Goal: Task Accomplishment & Management: Use online tool/utility

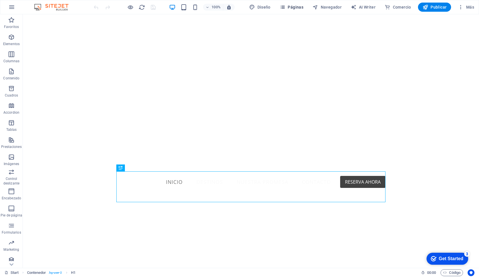
click at [289, 9] on span "Páginas" at bounding box center [292, 7] width 24 height 6
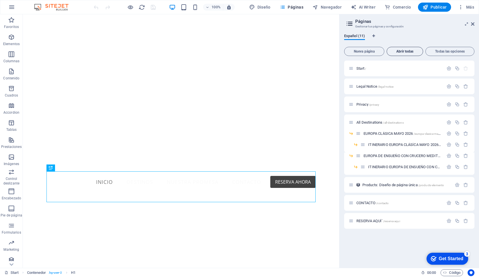
click at [412, 51] on span "Abrir todas" at bounding box center [404, 51] width 31 height 3
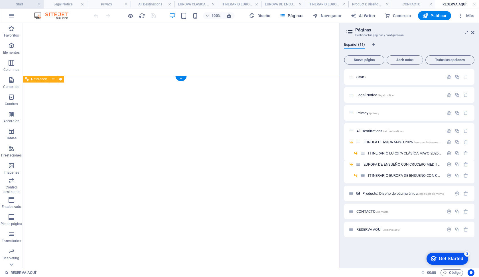
click at [21, 4] on h4 "Start" at bounding box center [22, 4] width 44 height 6
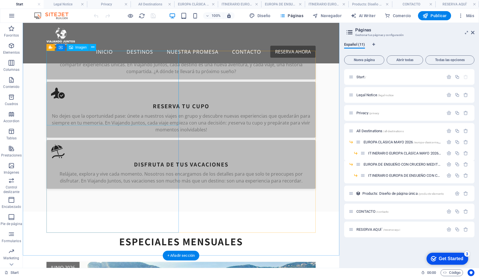
scroll to position [323, 0]
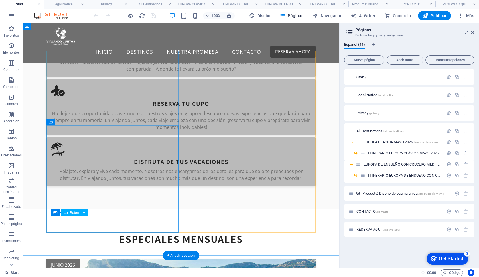
click at [76, 214] on span "Botón" at bounding box center [74, 212] width 9 height 3
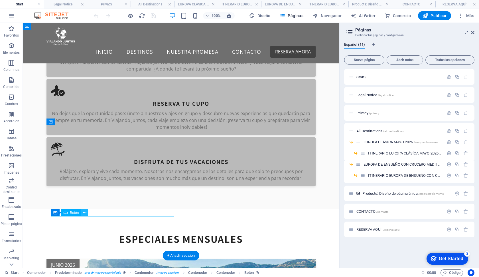
click at [84, 213] on icon at bounding box center [84, 212] width 3 height 6
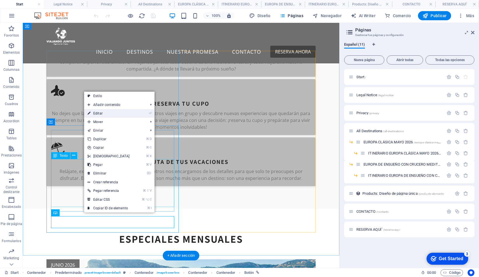
click at [101, 113] on link "⏎ Editar" at bounding box center [108, 113] width 49 height 9
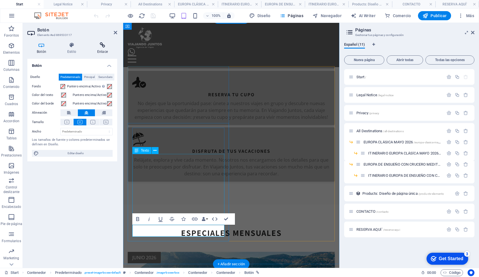
click at [100, 52] on h4 "Enlace" at bounding box center [102, 48] width 29 height 12
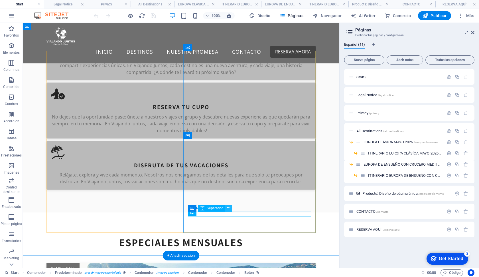
click at [226, 208] on button at bounding box center [228, 208] width 7 height 7
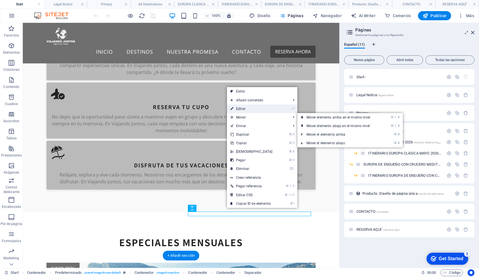
click at [249, 111] on link "⏎ Editar" at bounding box center [251, 108] width 49 height 9
select select "px"
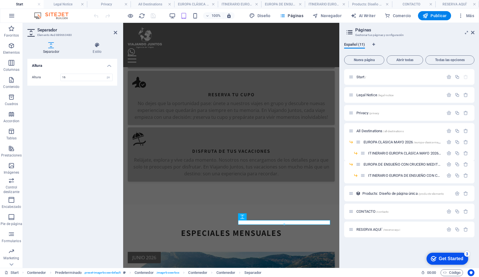
click at [113, 32] on h2 "Separador" at bounding box center [77, 29] width 80 height 5
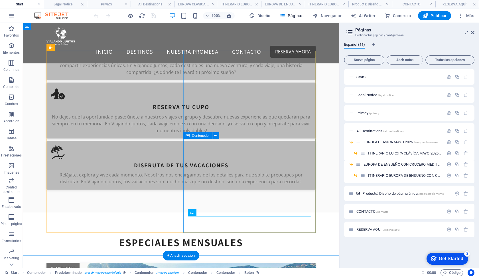
click at [220, 213] on icon at bounding box center [221, 212] width 3 height 6
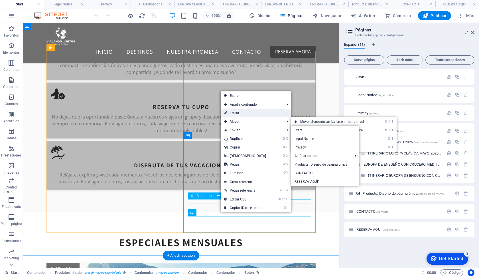
click at [237, 112] on link "⏎ Editar" at bounding box center [245, 113] width 49 height 9
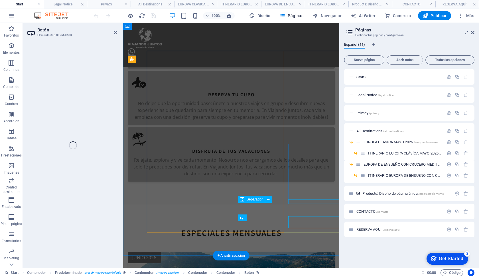
select select
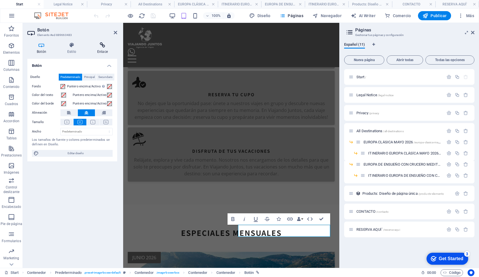
click at [102, 45] on icon at bounding box center [102, 45] width 29 height 6
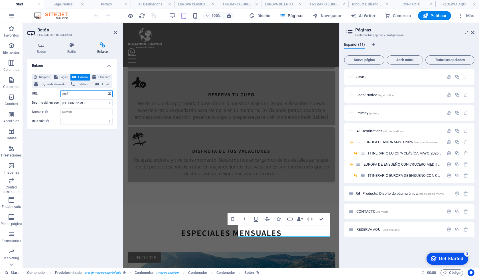
click at [88, 93] on input "/null" at bounding box center [86, 93] width 52 height 7
drag, startPoint x: 93, startPoint y: 94, endPoint x: 4, endPoint y: 93, distance: 89.0
click at [4, 93] on section "Favoritos Elementos Columnas Contenido Cuadros Accordion Tablas Prestaciones Im…" at bounding box center [169, 145] width 339 height 245
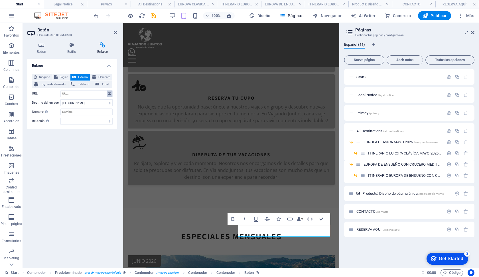
click at [108, 94] on icon at bounding box center [109, 93] width 3 height 6
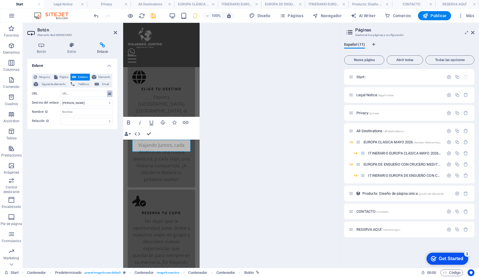
scroll to position [883, 0]
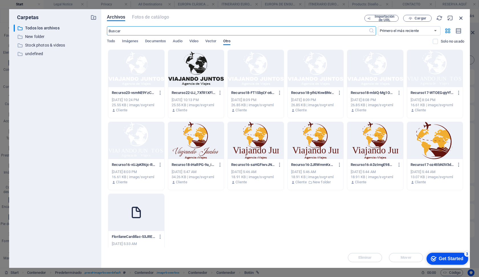
click at [458, 18] on icon "button" at bounding box center [461, 18] width 6 height 6
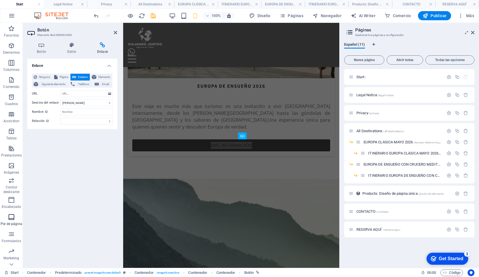
scroll to position [409, 0]
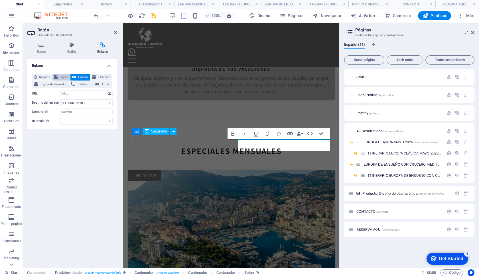
click at [56, 75] on icon at bounding box center [55, 77] width 3 height 7
select select "6"
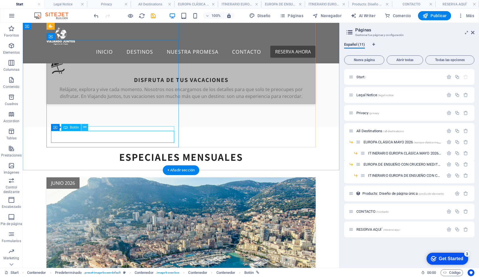
click at [86, 128] on icon at bounding box center [84, 127] width 3 height 6
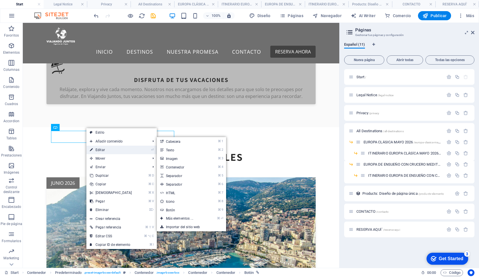
click at [105, 149] on link "⏎ Editar" at bounding box center [110, 149] width 49 height 9
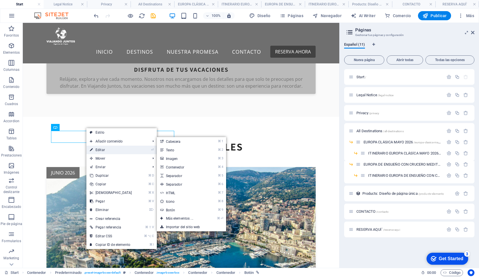
select select "6"
select select
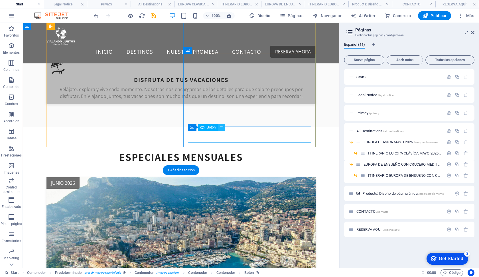
click at [224, 130] on button at bounding box center [221, 127] width 7 height 7
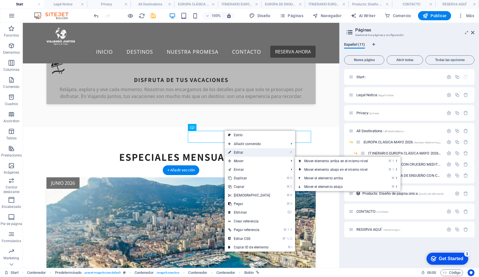
click at [240, 154] on link "⏎ Editar" at bounding box center [249, 152] width 49 height 9
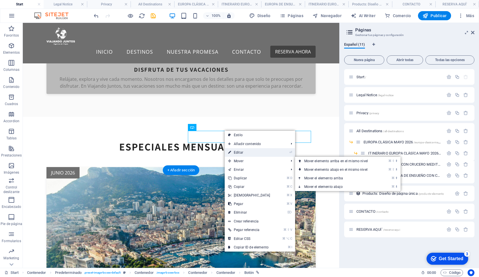
select select "6"
select select
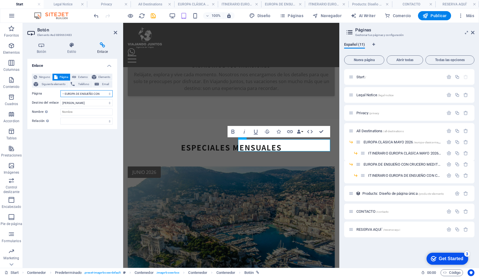
select select "4"
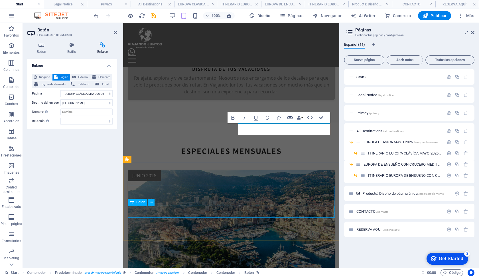
scroll to position [429, 0]
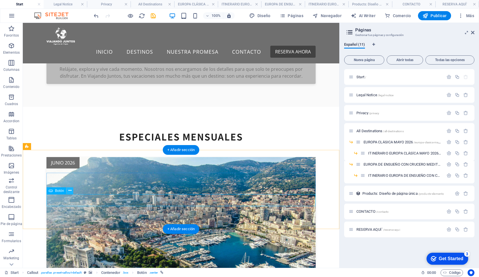
click at [70, 193] on icon at bounding box center [69, 190] width 3 height 6
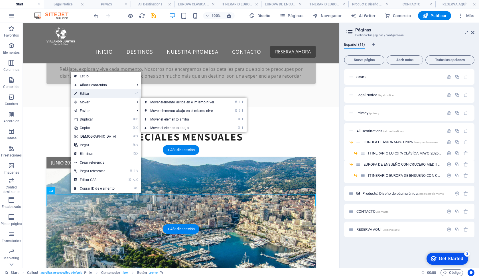
click at [95, 95] on link "⏎ Editar" at bounding box center [95, 93] width 49 height 9
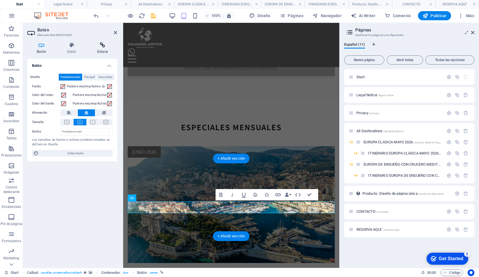
click at [105, 48] on h4 "Enlace" at bounding box center [102, 48] width 29 height 12
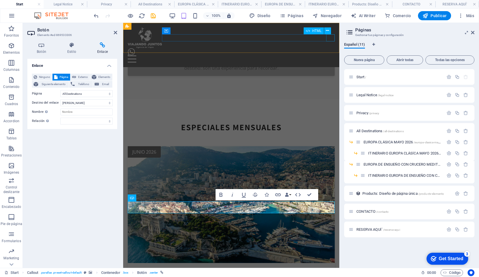
click at [331, 55] on div at bounding box center [231, 58] width 207 height 7
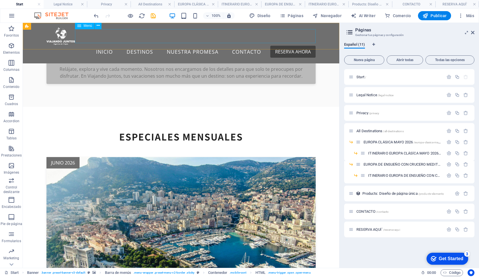
click at [141, 45] on nav "INICIO DESTINOS ESPECIALES MENSUALES TODOS LOS DESTINOS NUESTRA PROMESA CONTACT…" at bounding box center [180, 52] width 269 height 14
click at [98, 28] on icon at bounding box center [98, 26] width 3 height 6
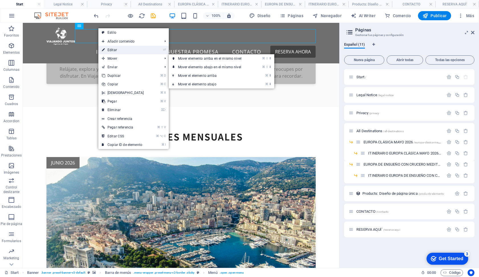
click at [114, 49] on link "⏎ Editar" at bounding box center [122, 50] width 49 height 9
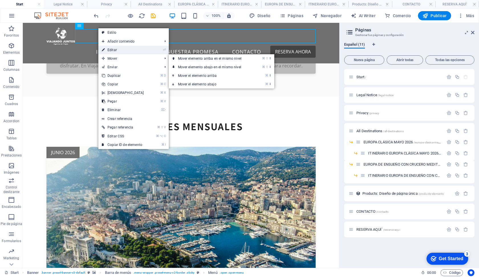
select select "3"
select select
select select "3"
select select
select select "primary"
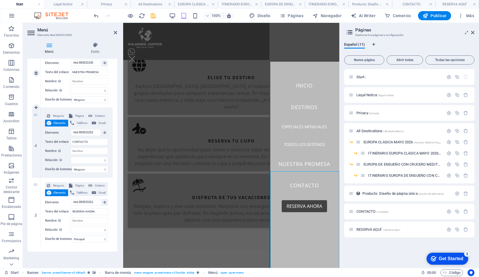
scroll to position [393, 0]
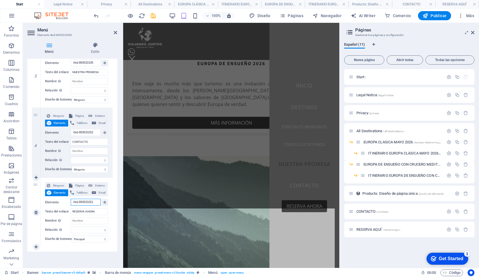
click at [96, 199] on input "#ed-869533261" at bounding box center [86, 202] width 30 height 7
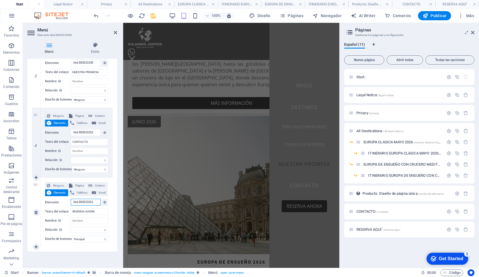
drag, startPoint x: 96, startPoint y: 199, endPoint x: 64, endPoint y: 197, distance: 32.1
click at [64, 199] on div "Elemento #ed-869533261" at bounding box center [76, 202] width 63 height 7
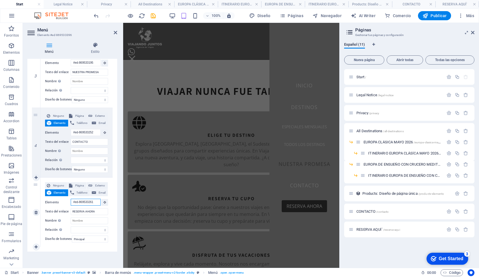
scroll to position [221, 0]
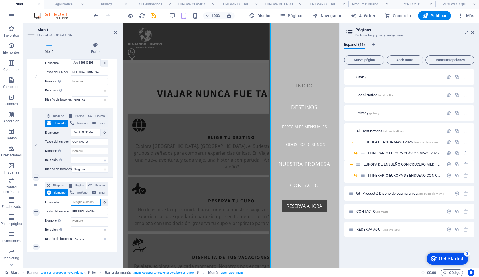
select select
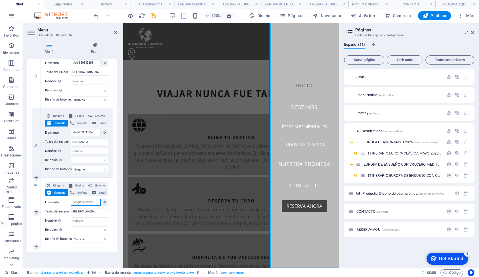
select select
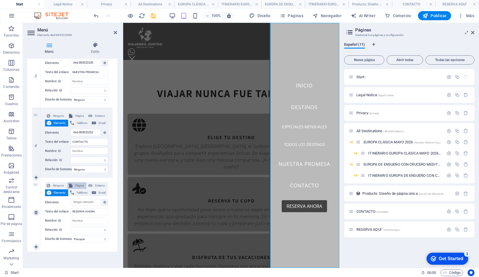
click at [69, 182] on icon at bounding box center [70, 185] width 3 height 7
select select
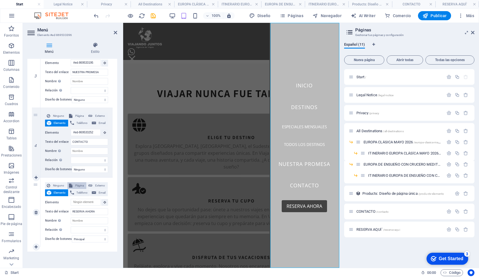
select select
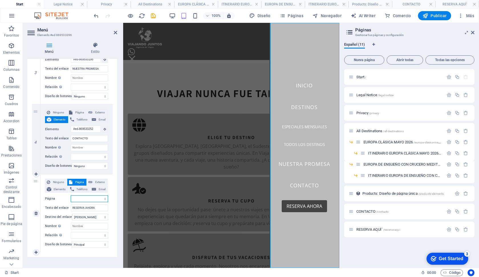
select select "9"
select select
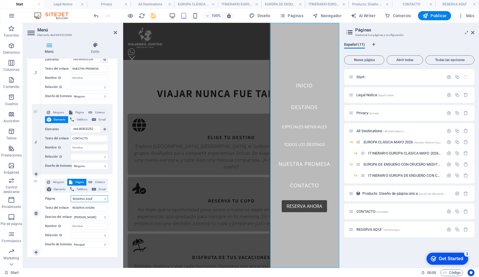
select select
click at [455, 6] on h4 "RESERVA AQUÍ´" at bounding box center [458, 4] width 44 height 6
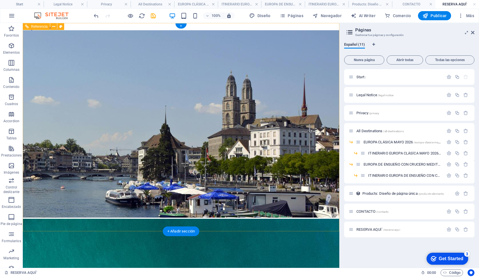
scroll to position [0, 0]
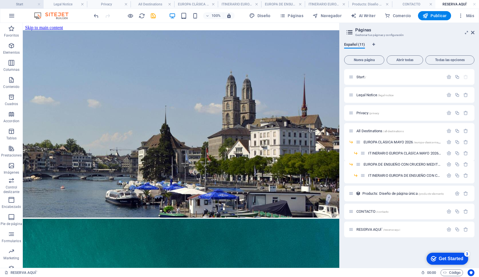
click at [21, 7] on li "Start" at bounding box center [22, 4] width 44 height 9
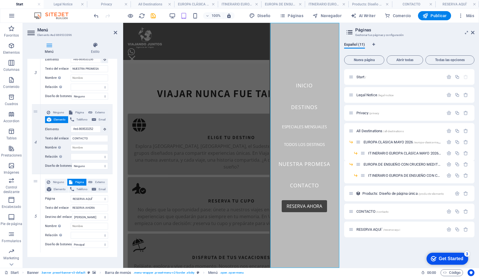
click at [21, 3] on h4 "Start" at bounding box center [22, 4] width 44 height 6
click at [368, 227] on div "RESERVA AQUÍ´ /reserva-aqui" at bounding box center [396, 229] width 95 height 7
click at [444, 229] on div "RESERVA AQUÍ´ /reserva-aqui" at bounding box center [409, 229] width 130 height 16
click at [447, 229] on icon "button" at bounding box center [449, 229] width 5 height 5
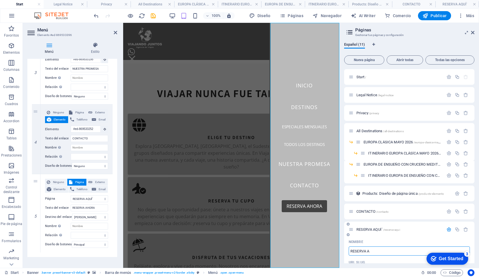
type input "RESERVA A"
type input "/reserva-a"
type input "RESERVA AH"
select select "3"
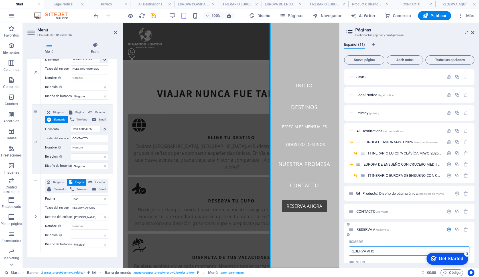
type input "RESERVA AHOR"
select select "3"
type input "RESERVA AHORA"
type input "/reserva-ahor"
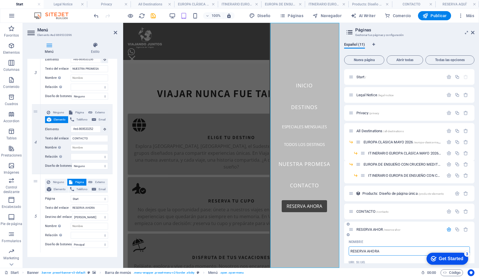
type input "RESERVA AHORA"
type input "/reserva-ahora"
select select "3"
click at [407, 238] on div "Nombre" at bounding box center [409, 241] width 121 height 9
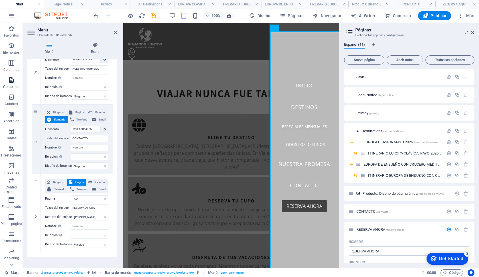
scroll to position [191, 0]
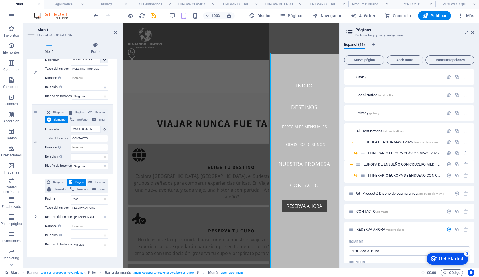
click at [461, 7] on h4 "RESERVA AQUÍ´" at bounding box center [458, 4] width 44 height 6
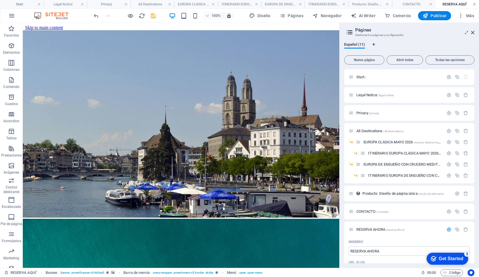
click at [476, 3] on link at bounding box center [474, 4] width 3 height 5
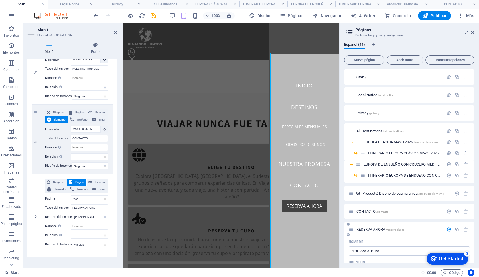
click at [368, 228] on span "RESERVA AHORA /reserva-ahora" at bounding box center [381, 229] width 48 height 4
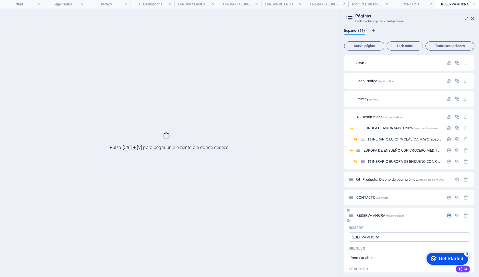
scroll to position [0, 0]
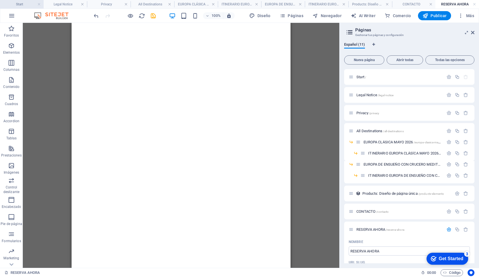
click at [23, 3] on h4 "Start" at bounding box center [22, 4] width 44 height 6
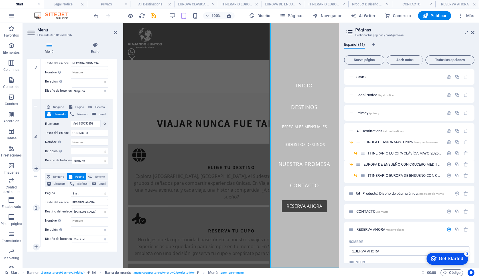
scroll to position [402, 0]
click at [136, 55] on div at bounding box center [132, 58] width 9 height 7
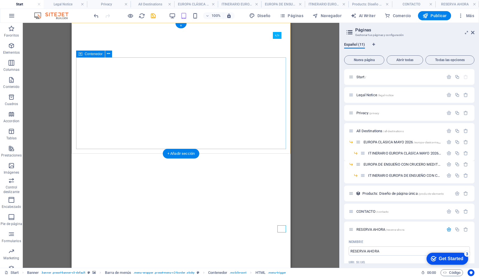
scroll to position [0, 0]
click at [276, 191] on div at bounding box center [181, 194] width 201 height 7
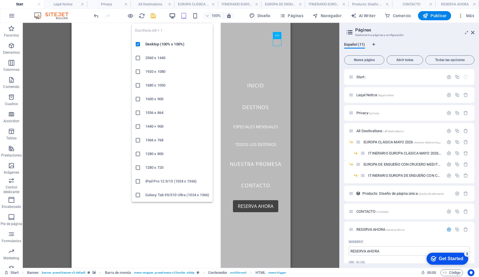
click at [173, 14] on icon "button" at bounding box center [172, 16] width 7 height 7
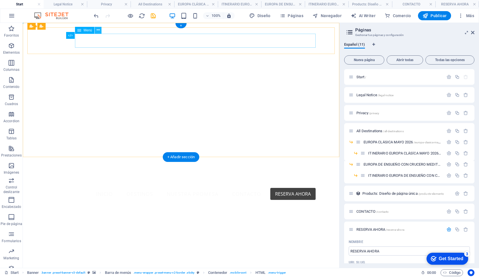
click at [101, 32] on button at bounding box center [98, 30] width 7 height 7
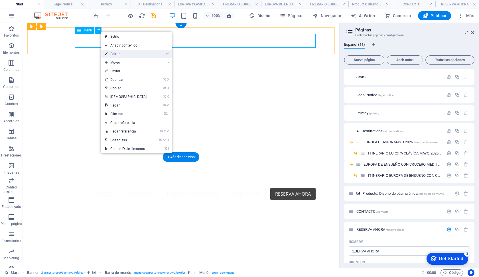
click at [115, 53] on link "⏎ Editar" at bounding box center [125, 54] width 49 height 9
select select "3"
select select
select select "3"
select select
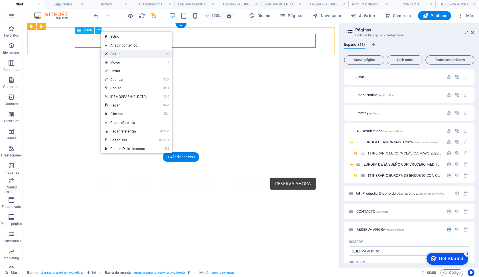
select select "9"
select select
select select "primary"
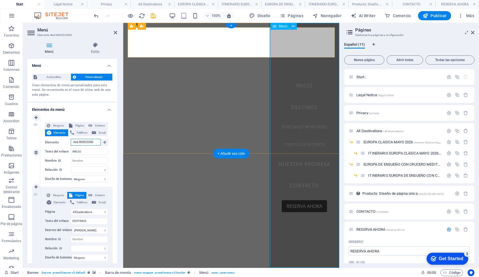
click at [82, 143] on input "#ed-869533390" at bounding box center [86, 142] width 30 height 7
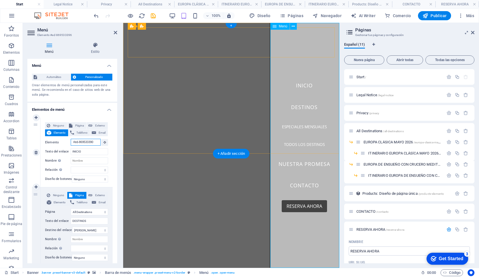
drag, startPoint x: 96, startPoint y: 141, endPoint x: 59, endPoint y: 140, distance: 36.2
click at [59, 140] on div "Elemento #ed-869533390" at bounding box center [76, 142] width 63 height 7
select select
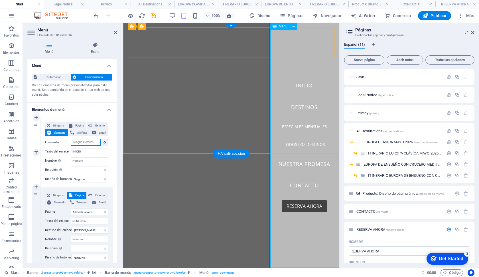
select select
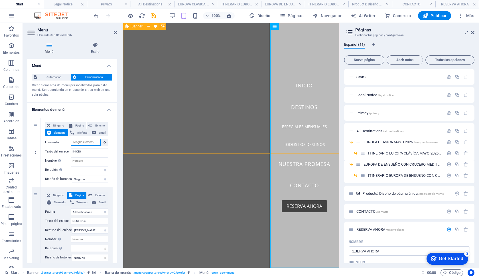
click at [125, 25] on div "Banner" at bounding box center [134, 26] width 22 height 7
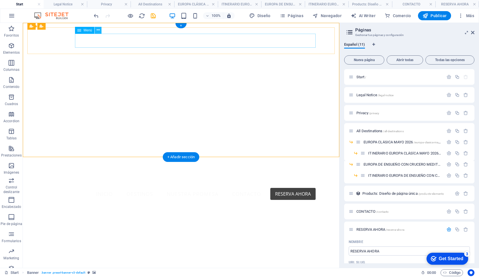
click at [98, 31] on icon at bounding box center [98, 30] width 3 height 6
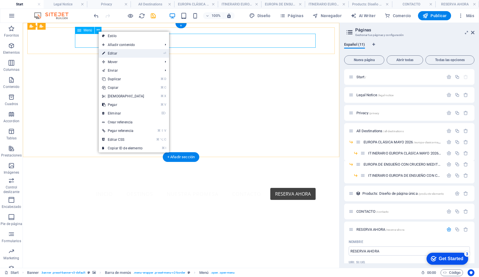
click at [117, 54] on link "⏎ Editar" at bounding box center [123, 53] width 49 height 9
select select "3"
select select
select select "3"
select select
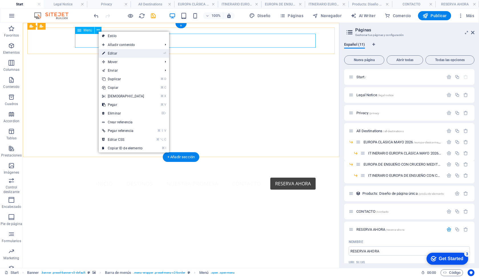
select select
select select "primary"
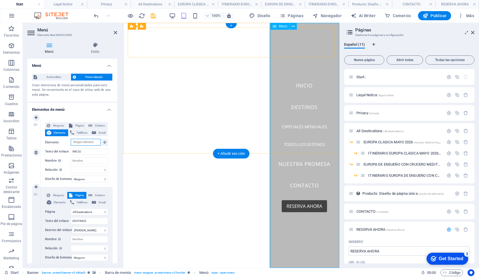
click at [84, 144] on input "Elemento" at bounding box center [86, 142] width 30 height 7
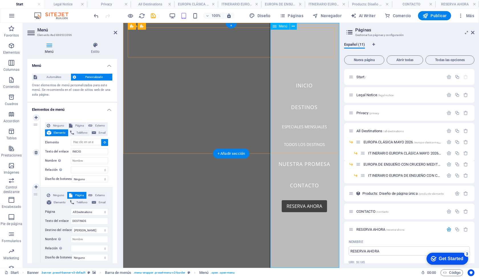
click at [104, 142] on icon at bounding box center [105, 142] width 3 height 3
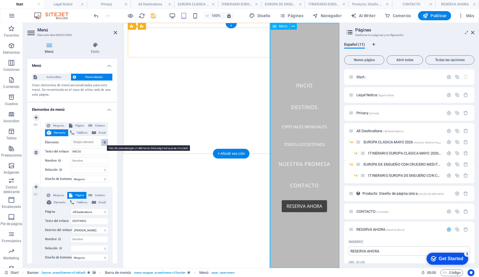
click at [104, 142] on icon at bounding box center [105, 142] width 3 height 3
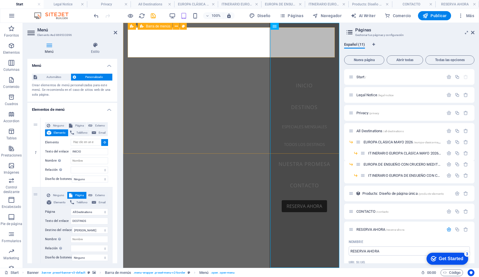
click at [131, 155] on div "INICIO DESTINOS ESPECIALES MENSUALES TODOS LOS DESTINOS NUESTRA PROMESA CONTACT…" at bounding box center [231, 173] width 207 height 37
type input "#ed-869533390"
select select
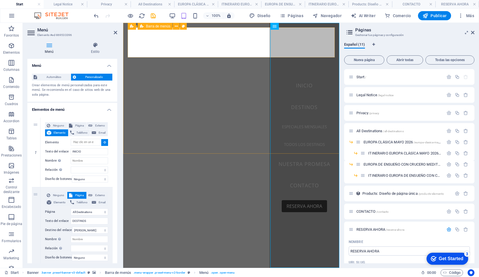
select select
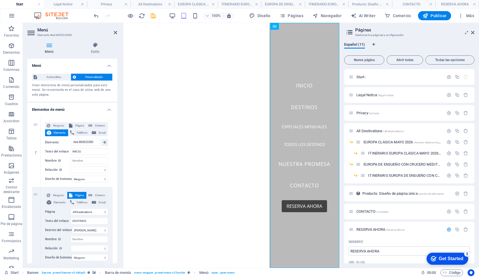
click at [141, 191] on div at bounding box center [136, 194] width 9 height 7
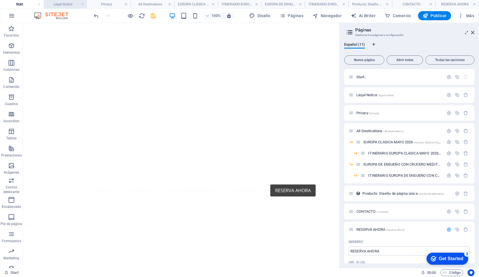
click at [57, 5] on h4 "Legal Notice" at bounding box center [66, 4] width 44 height 6
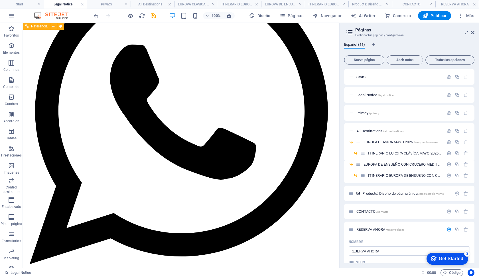
scroll to position [337, 0]
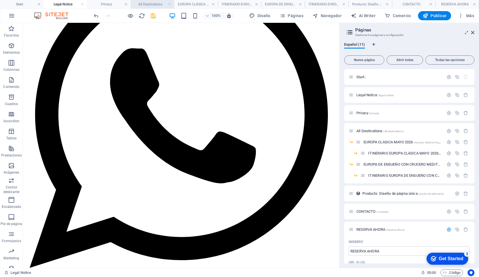
click at [144, 5] on h4 "All Destinations" at bounding box center [153, 4] width 44 height 6
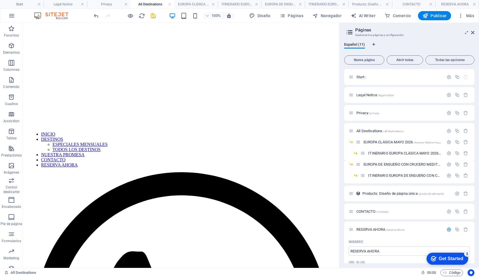
scroll to position [132, 0]
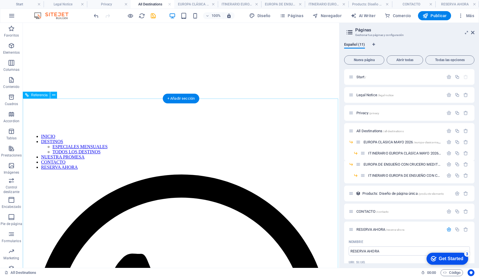
click div "Destino Maldivas [GEOGRAPHIC_DATA] [GEOGRAPHIC_DATA]"
click at [201, 6] on h4 "EUROPA CLÁSICA MAYO 2026" at bounding box center [196, 4] width 44 height 6
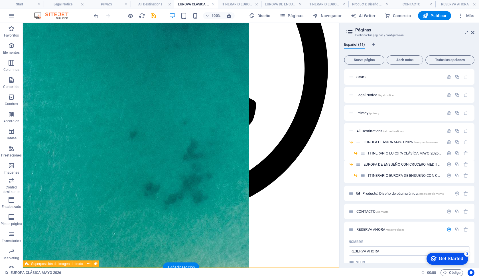
scroll to position [346, 0]
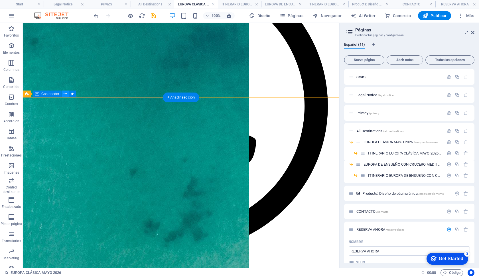
click at [66, 95] on icon at bounding box center [65, 94] width 3 height 6
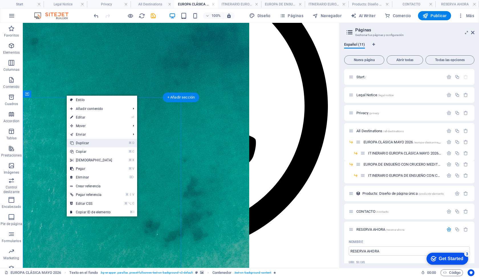
click at [85, 144] on link "⌘ D Duplicar" at bounding box center [91, 143] width 49 height 9
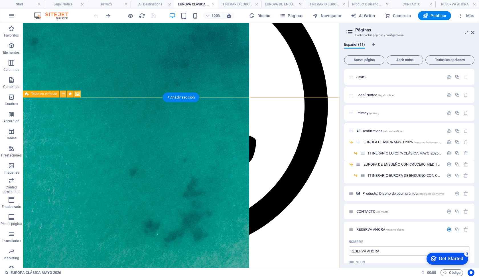
click at [64, 95] on icon at bounding box center [63, 94] width 3 height 6
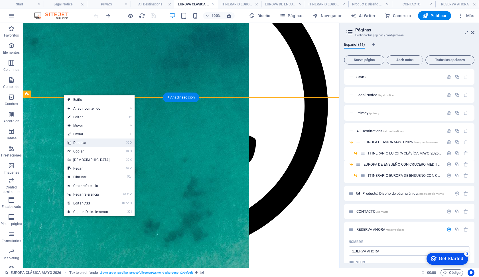
click at [80, 142] on link "⌘ D Duplicar" at bounding box center [88, 142] width 49 height 9
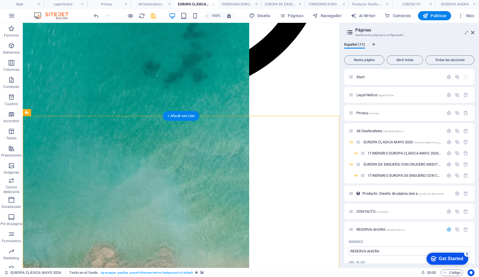
scroll to position [510, 0]
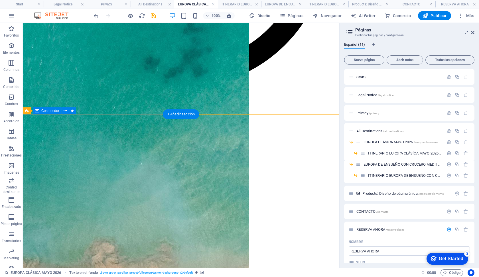
click at [177, 114] on div "+ Añadir sección" at bounding box center [181, 114] width 37 height 10
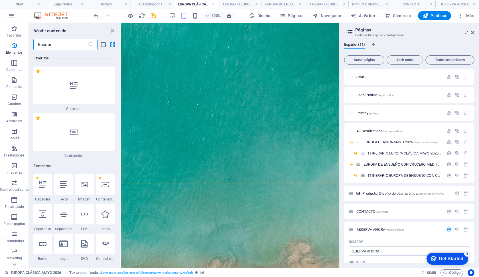
scroll to position [1747, 0]
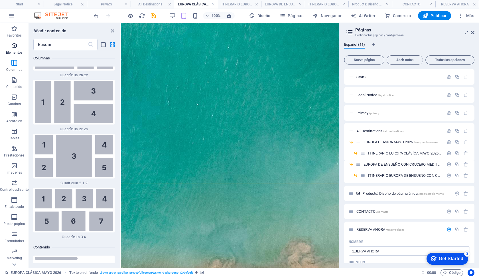
click at [13, 44] on icon "button" at bounding box center [14, 45] width 7 height 7
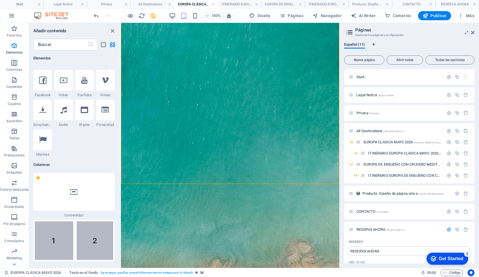
scroll to position [108, 0]
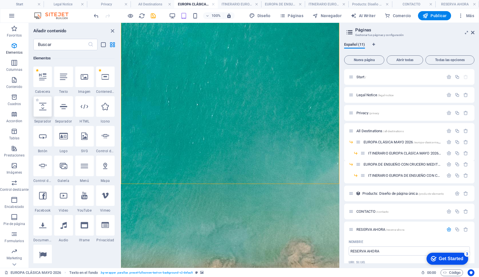
click at [45, 107] on icon at bounding box center [42, 106] width 7 height 7
select select "px"
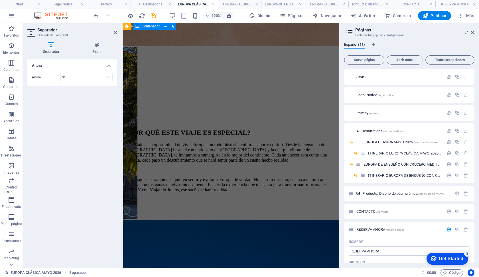
scroll to position [932, 0]
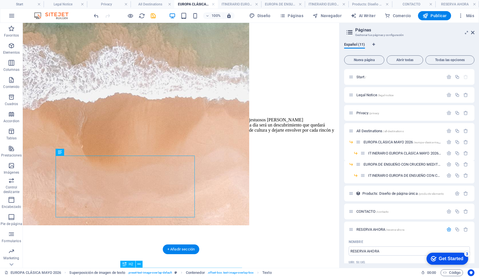
scroll to position [750, 0]
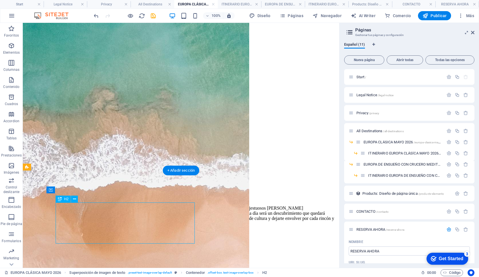
scroll to position [666, 0]
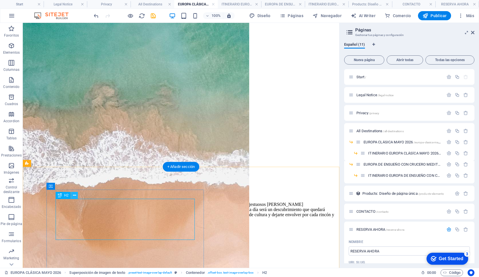
click at [75, 196] on icon at bounding box center [74, 195] width 3 height 6
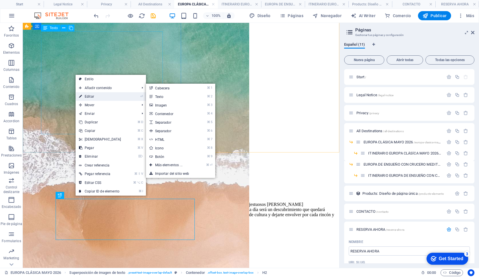
click at [102, 93] on link "⏎ Editar" at bounding box center [100, 96] width 49 height 9
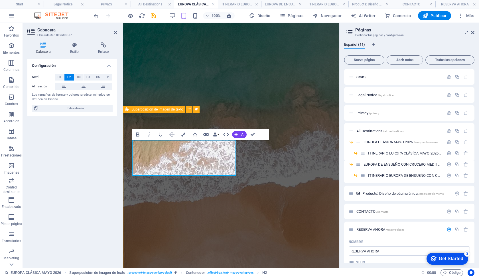
scroll to position [877, 0]
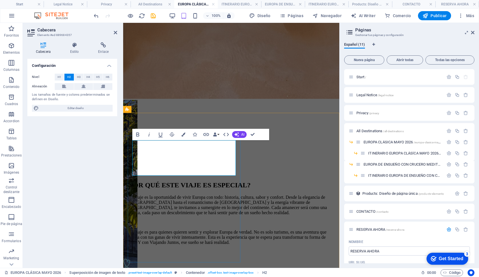
drag, startPoint x: 185, startPoint y: 158, endPoint x: 120, endPoint y: 140, distance: 67.4
click at [123, 140] on html "Skip to main content INICIO DESTINOS ESPECIALES MENSUALES TODOS LOS DESTINOS NU…" at bounding box center [231, 234] width 216 height 2177
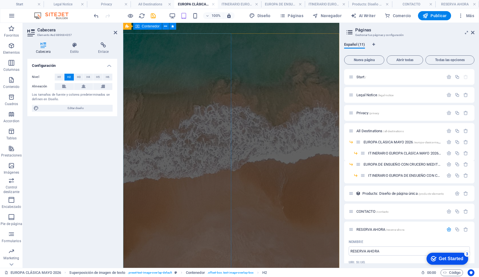
scroll to position [688, 0]
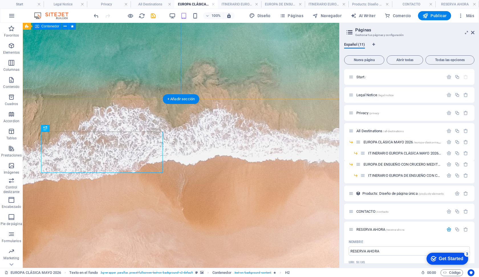
scroll to position [525, 0]
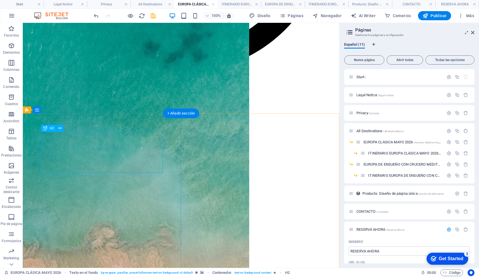
click at [61, 130] on icon at bounding box center [59, 128] width 3 height 6
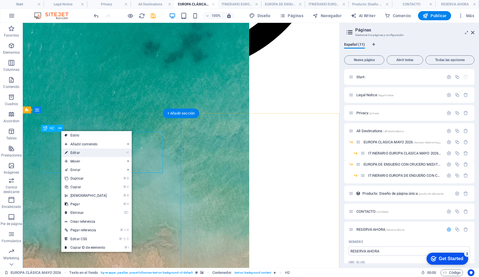
click at [83, 155] on link "⏎ Editar" at bounding box center [85, 152] width 49 height 9
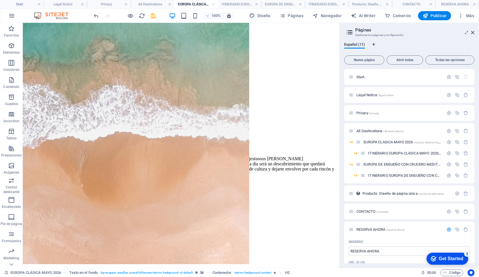
scroll to position [722, 0]
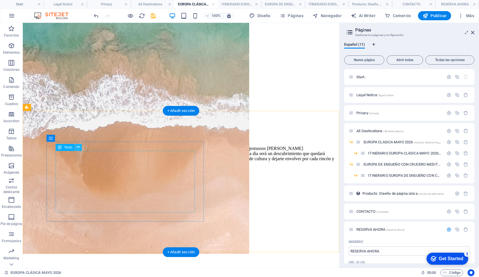
click at [80, 147] on button at bounding box center [78, 147] width 7 height 7
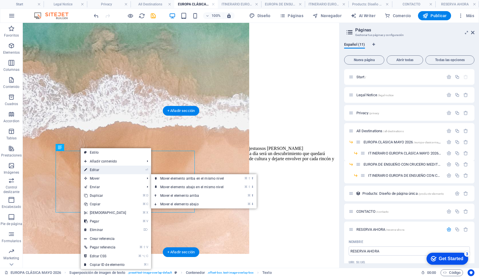
click at [96, 168] on link "⏎ Editar" at bounding box center [105, 169] width 49 height 9
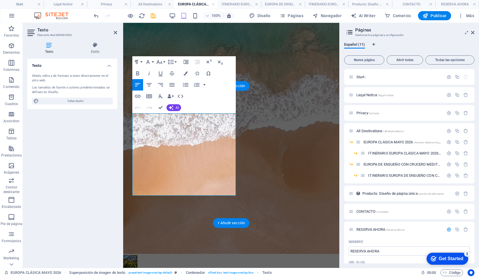
scroll to position [904, 0]
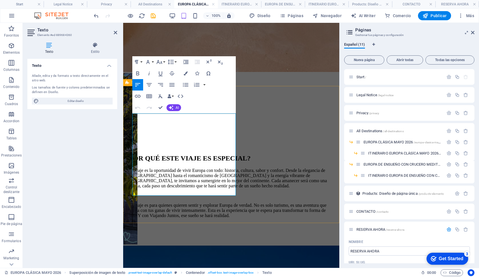
drag, startPoint x: 134, startPoint y: 117, endPoint x: 238, endPoint y: 205, distance: 136.7
drag, startPoint x: 187, startPoint y: 192, endPoint x: 89, endPoint y: 39, distance: 181.5
click at [123, 39] on html "Skip to main content INICIO DESTINOS ESPECIALES MENSUALES TODOS LOS DESTINOS NU…" at bounding box center [231, 200] width 216 height 2163
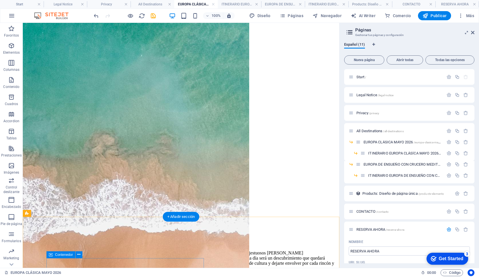
scroll to position [613, 0]
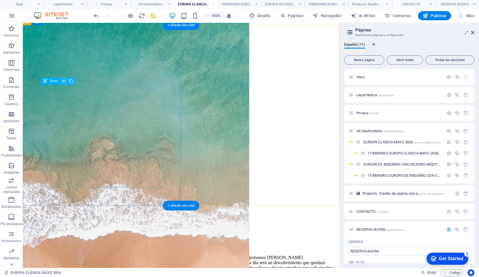
click at [64, 82] on icon at bounding box center [63, 81] width 3 height 6
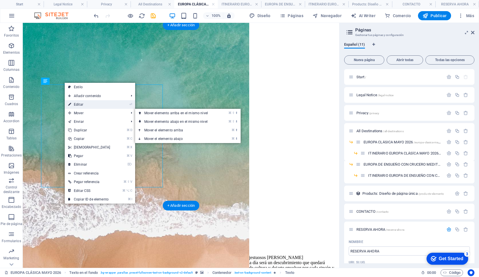
click at [76, 104] on link "⏎ Editar" at bounding box center [89, 104] width 49 height 9
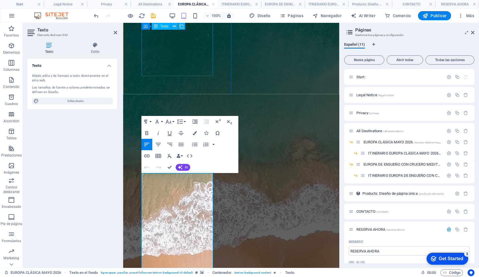
drag, startPoint x: 168, startPoint y: 260, endPoint x: 141, endPoint y: 65, distance: 196.9
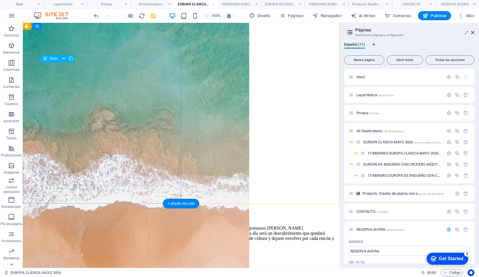
scroll to position [636, 0]
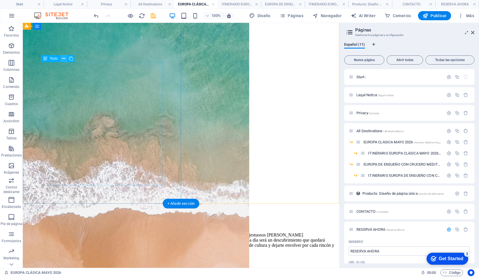
click at [65, 61] on icon at bounding box center [63, 59] width 3 height 6
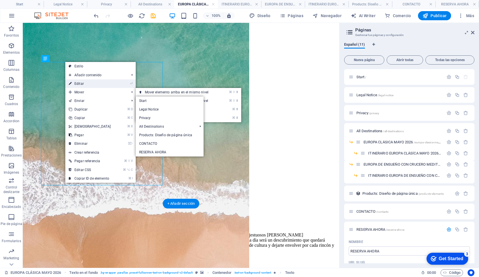
click at [82, 86] on link "⏎ Editar" at bounding box center [89, 83] width 49 height 9
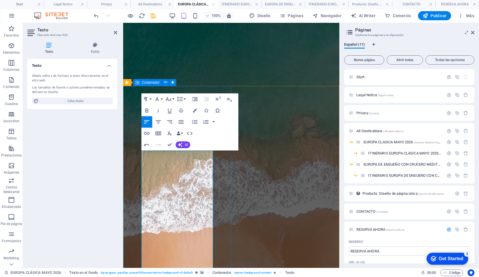
drag, startPoint x: 178, startPoint y: 219, endPoint x: 131, endPoint y: 190, distance: 54.8
click at [207, 121] on icon "button" at bounding box center [206, 121] width 7 height 7
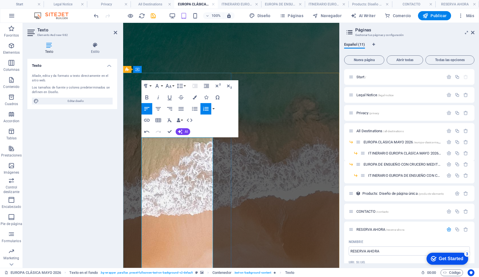
scroll to position [655, 0]
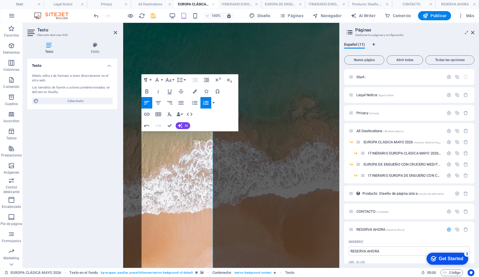
click at [214, 100] on button "button" at bounding box center [213, 102] width 5 height 11
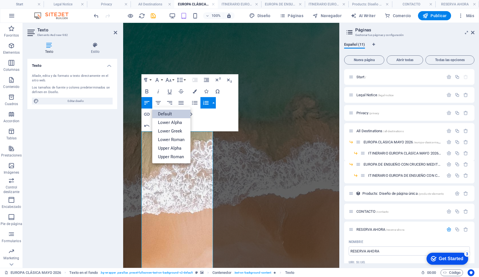
click at [174, 114] on link "Default" at bounding box center [171, 114] width 38 height 9
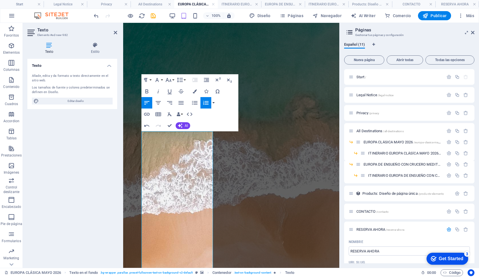
click at [215, 104] on button "button" at bounding box center [213, 102] width 5 height 11
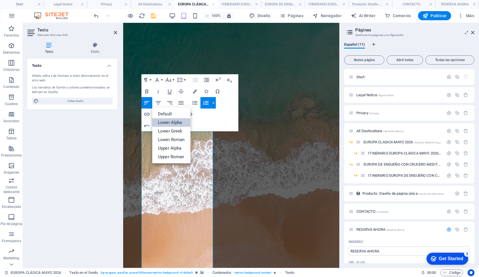
click at [172, 123] on link "Lower Alpha" at bounding box center [171, 122] width 38 height 9
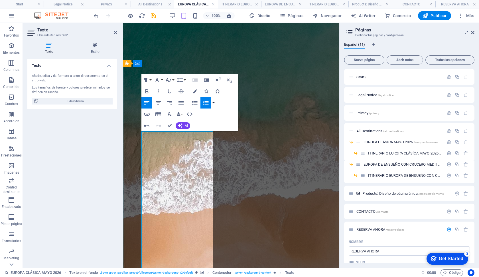
click at [214, 103] on button "button" at bounding box center [213, 102] width 5 height 11
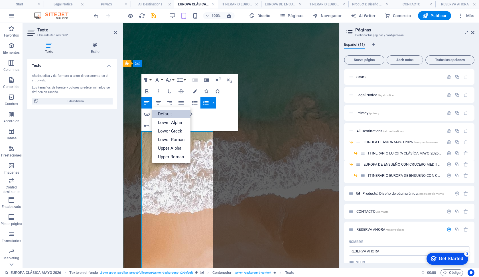
click at [175, 114] on link "Default" at bounding box center [171, 114] width 38 height 9
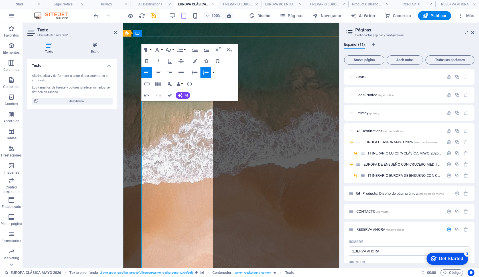
scroll to position [700, 0]
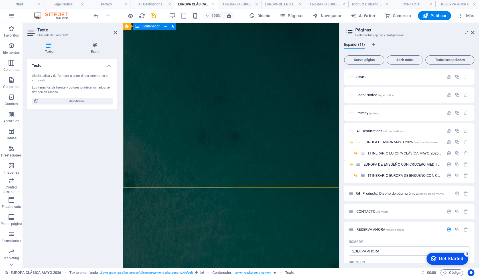
drag, startPoint x: 160, startPoint y: 254, endPoint x: 120, endPoint y: 136, distance: 124.0
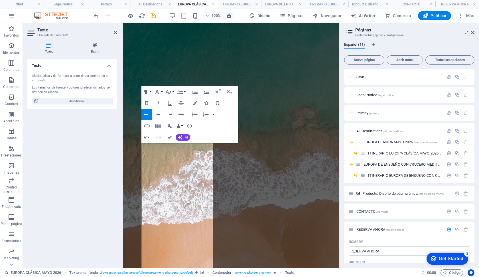
scroll to position [646, 0]
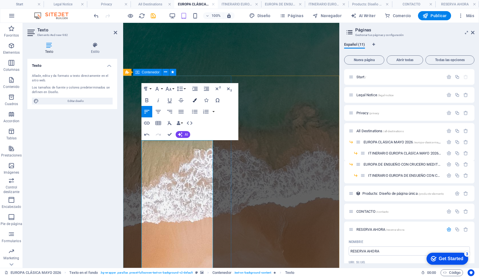
click at [196, 100] on icon "button" at bounding box center [195, 100] width 4 height 4
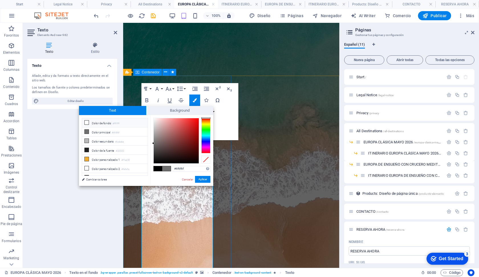
click at [101, 125] on li "Color de fondo #ffffff" at bounding box center [115, 122] width 66 height 9
type input "#ffffff"
click at [205, 179] on button "Aplicar" at bounding box center [202, 179] width 15 height 7
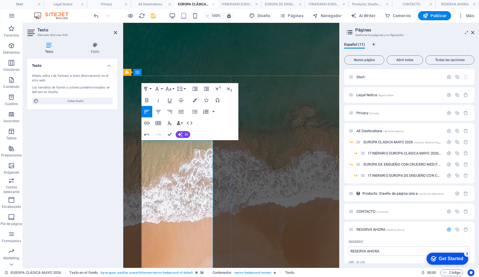
click at [205, 114] on icon "button" at bounding box center [206, 111] width 7 height 7
click at [213, 109] on button "button" at bounding box center [213, 111] width 5 height 11
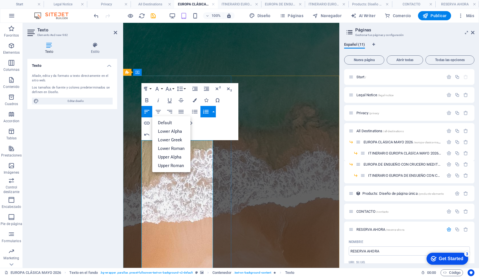
drag, startPoint x: 142, startPoint y: 157, endPoint x: 142, endPoint y: 163, distance: 5.4
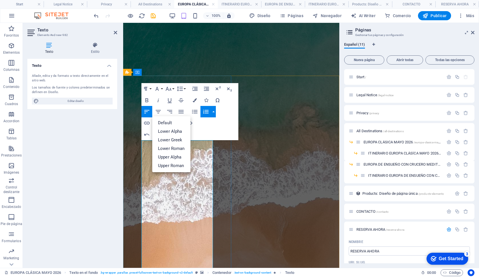
click at [210, 107] on button "Ordered List" at bounding box center [206, 111] width 11 height 11
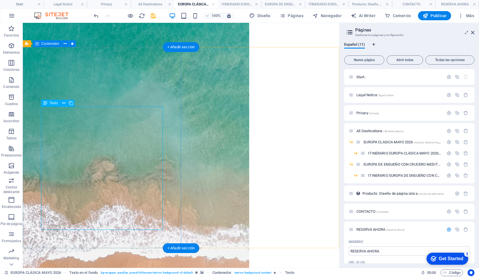
scroll to position [591, 0]
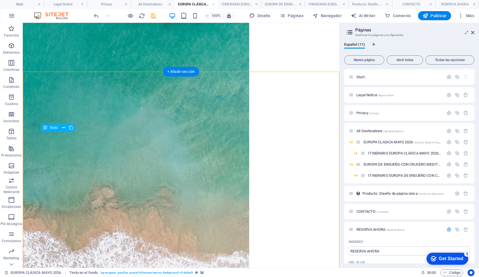
scroll to position [563, 0]
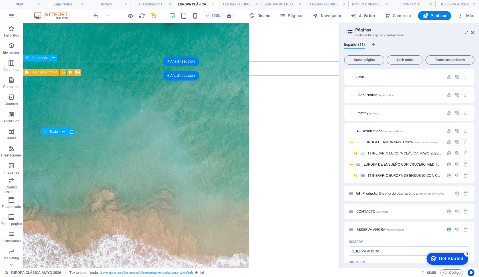
click at [77, 72] on icon at bounding box center [77, 72] width 4 height 6
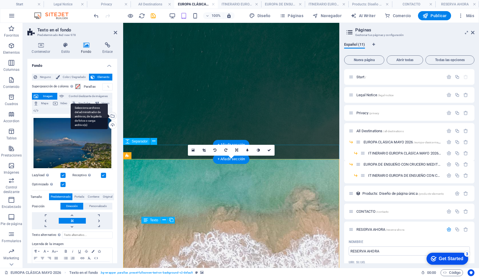
click at [108, 117] on div "Selecciona archivos del administrador de archivos, de la galería de fotos o car…" at bounding box center [89, 117] width 37 height 26
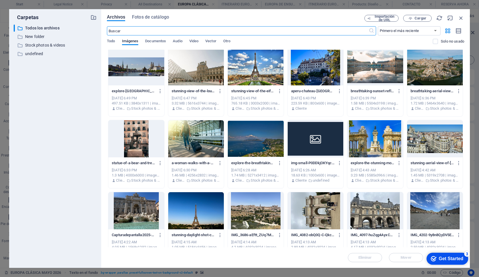
scroll to position [218, 0]
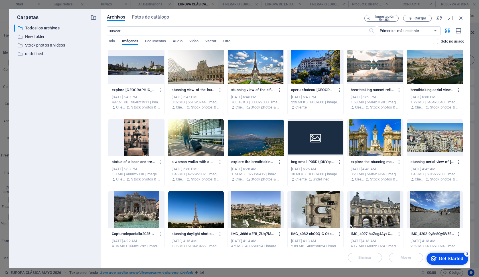
click at [391, 129] on div at bounding box center [375, 137] width 56 height 37
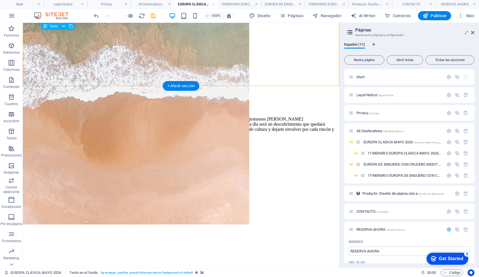
scroll to position [753, 0]
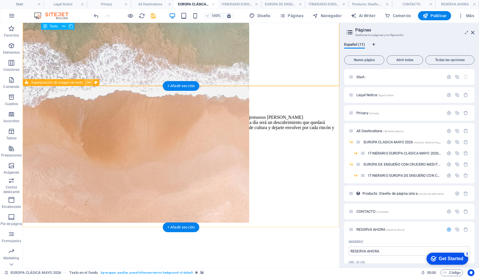
click at [88, 83] on icon at bounding box center [88, 83] width 3 height 6
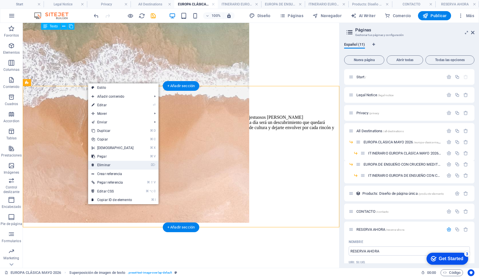
click at [109, 167] on link "⌦ Eliminar" at bounding box center [112, 165] width 49 height 9
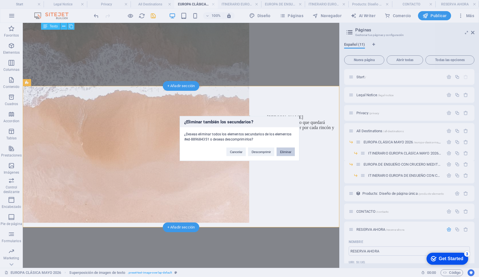
click at [283, 153] on button "Eliminar" at bounding box center [286, 151] width 18 height 9
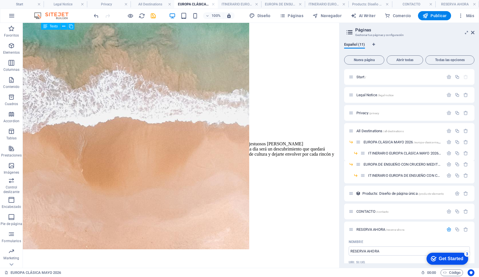
scroll to position [695, 0]
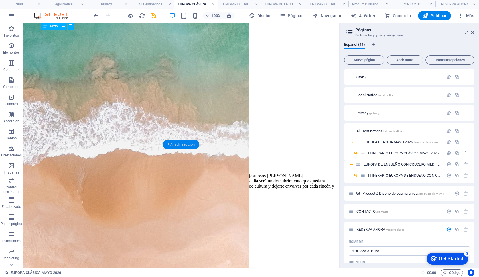
click at [191, 144] on div "+ Añadir sección" at bounding box center [181, 144] width 37 height 10
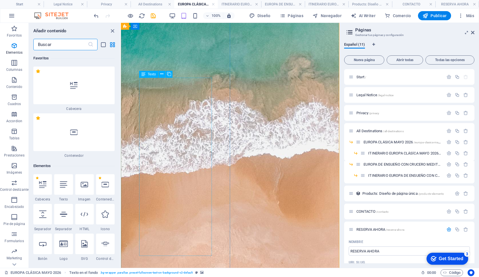
scroll to position [1935, 0]
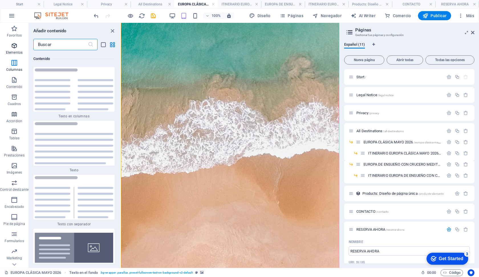
click at [17, 46] on icon "button" at bounding box center [14, 45] width 7 height 7
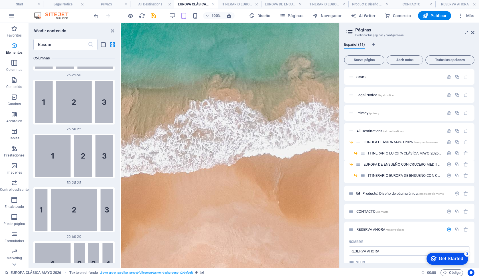
scroll to position [108, 0]
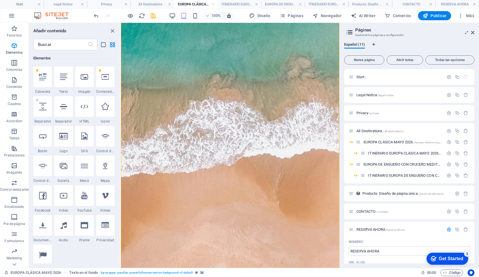
click at [49, 123] on span "Separador" at bounding box center [42, 121] width 19 height 5
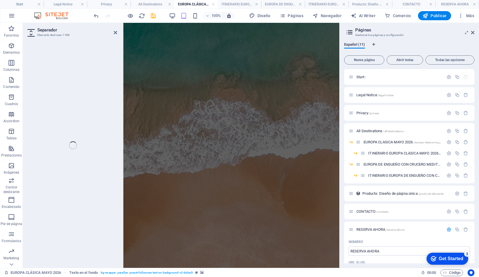
select select "px"
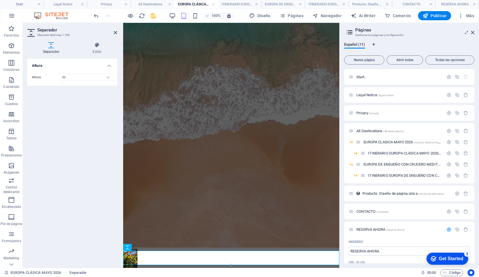
scroll to position [725, 0]
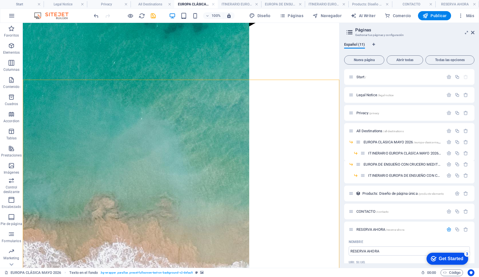
scroll to position [556, 0]
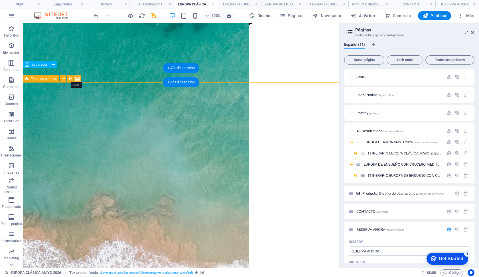
click at [77, 77] on icon at bounding box center [77, 79] width 4 height 6
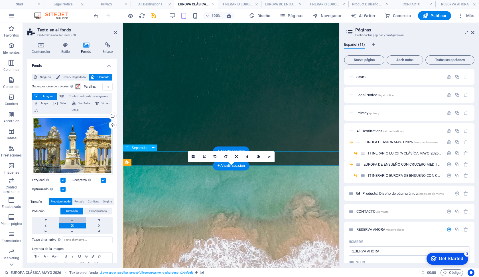
click at [70, 218] on link at bounding box center [72, 220] width 27 height 6
click at [74, 230] on link at bounding box center [72, 231] width 27 height 6
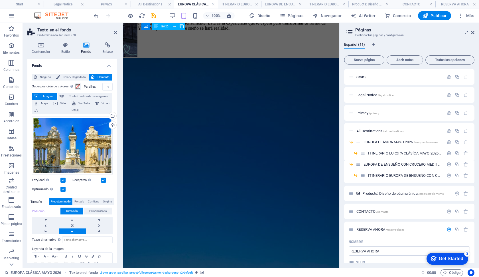
scroll to position [1091, 0]
click at [117, 32] on icon at bounding box center [115, 32] width 3 height 5
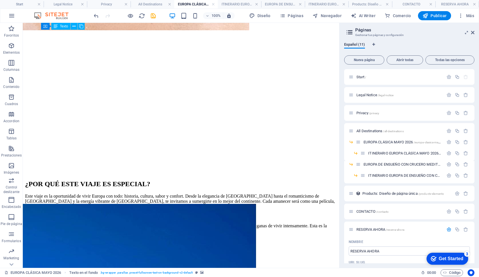
scroll to position [948, 0]
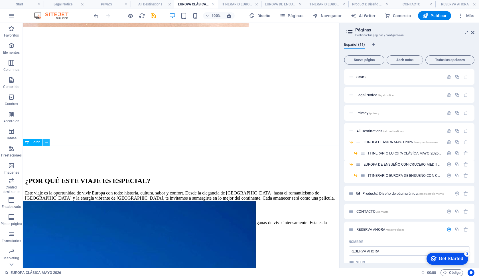
click at [46, 144] on icon at bounding box center [46, 142] width 3 height 6
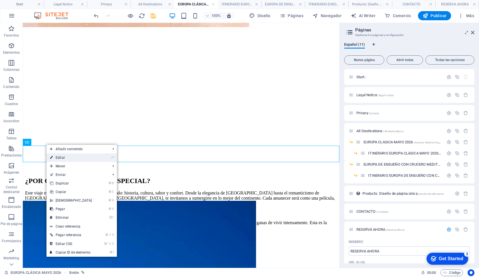
click at [59, 159] on link "⏎ Editar" at bounding box center [70, 157] width 49 height 9
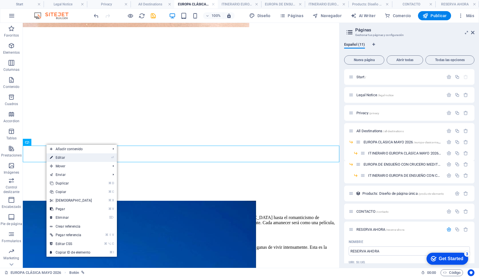
select select "8"
select select
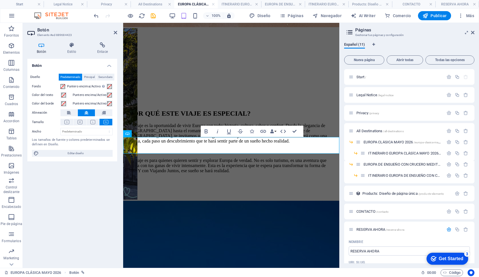
scroll to position [1136, 0]
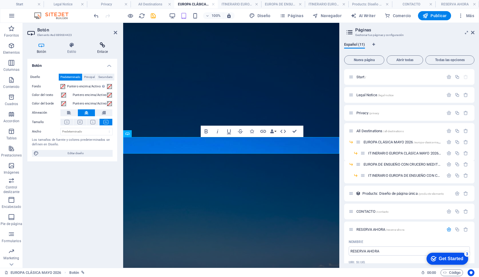
click at [103, 47] on icon at bounding box center [102, 45] width 29 height 6
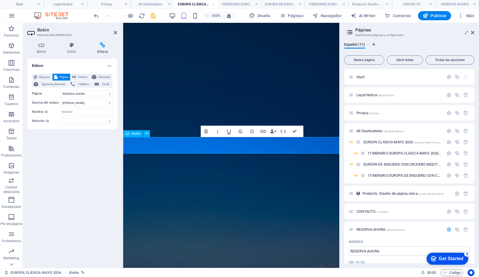
select select "8"
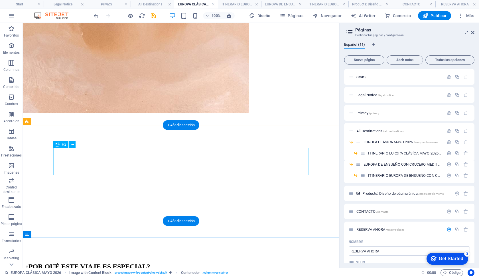
scroll to position [876, 0]
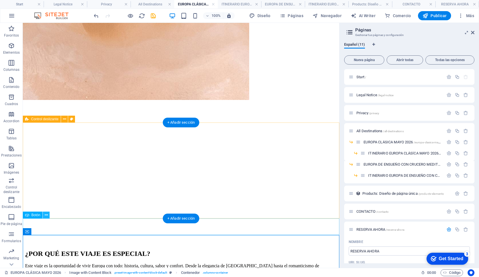
click at [46, 215] on icon at bounding box center [46, 215] width 3 height 6
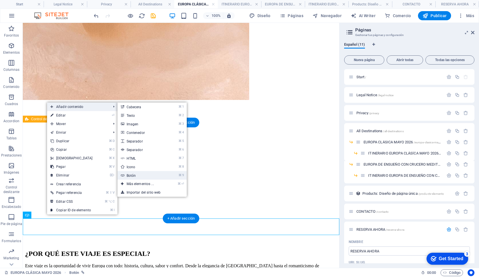
click at [143, 173] on link "⌘ 9 Botón" at bounding box center [142, 175] width 48 height 9
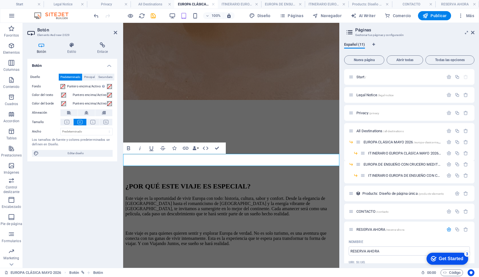
scroll to position [1135, 0]
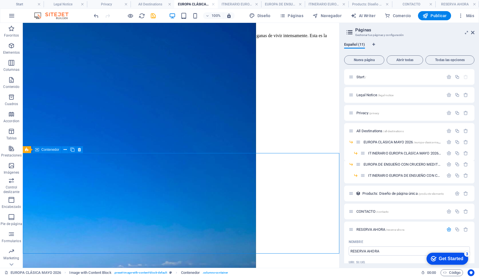
scroll to position [970, 0]
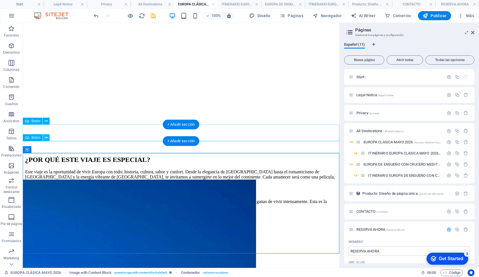
click at [49, 139] on button at bounding box center [46, 137] width 7 height 7
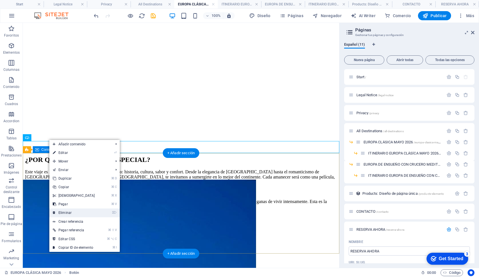
click at [73, 211] on link "⌦ Eliminar" at bounding box center [73, 212] width 49 height 9
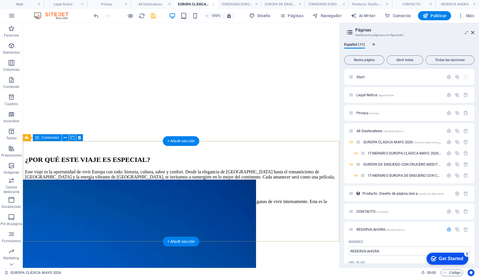
scroll to position [958, 0]
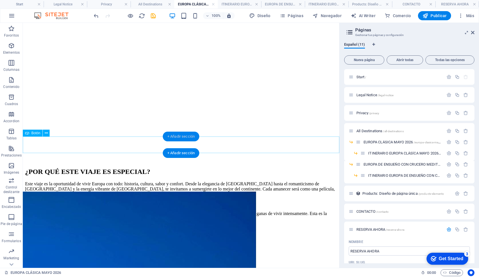
click at [172, 137] on div "+ Añadir sección" at bounding box center [181, 136] width 37 height 10
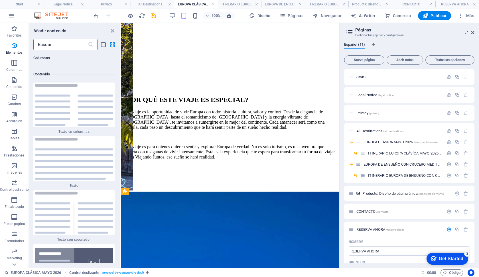
scroll to position [1935, 0]
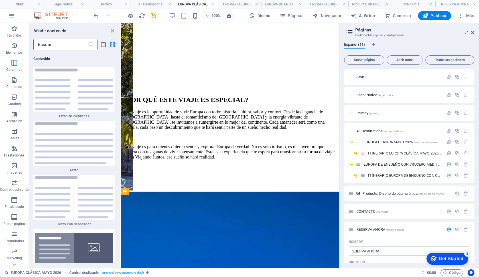
click at [15, 67] on p "Columnas" at bounding box center [14, 69] width 16 height 5
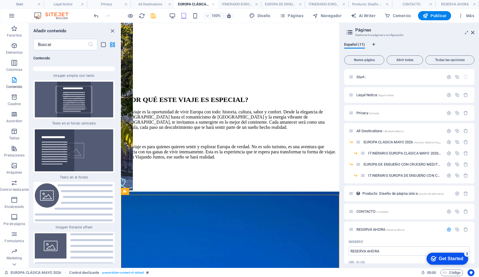
scroll to position [2315, 0]
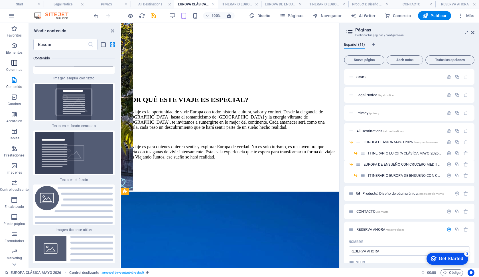
click at [15, 60] on icon "button" at bounding box center [14, 62] width 7 height 7
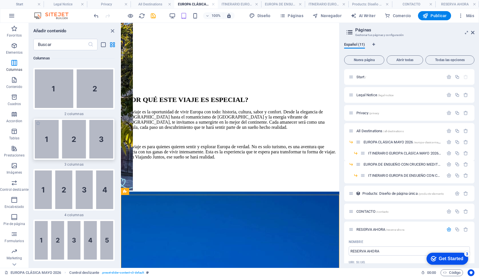
scroll to position [381, 0]
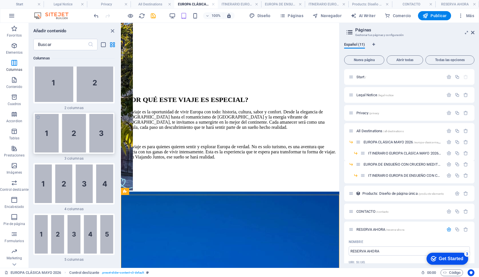
click at [72, 129] on img at bounding box center [74, 133] width 78 height 39
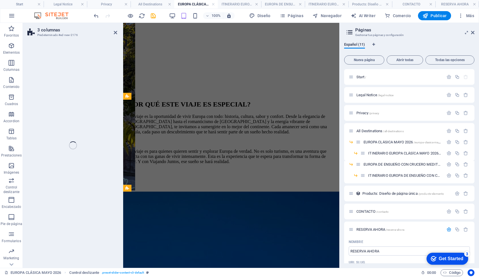
select select "rem"
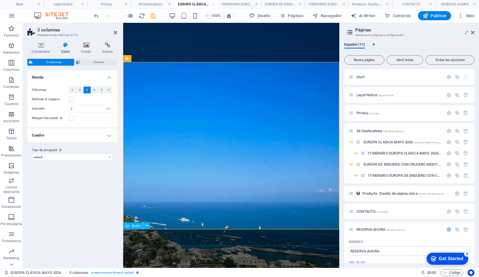
scroll to position [1125, 0]
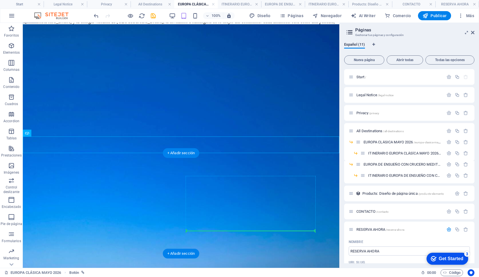
drag, startPoint x: 114, startPoint y: 236, endPoint x: 215, endPoint y: 223, distance: 101.5
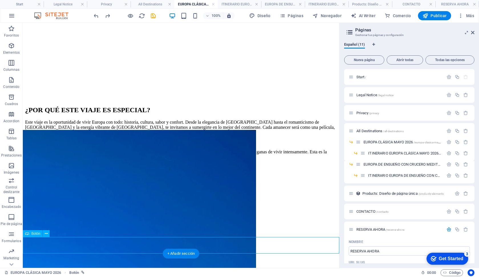
scroll to position [1025, 0]
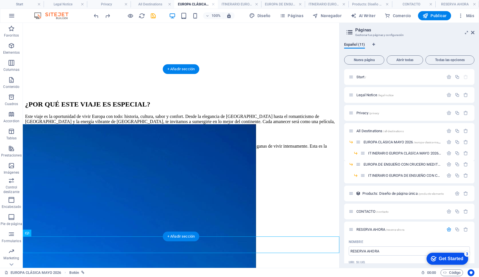
drag, startPoint x: 48, startPoint y: 256, endPoint x: 165, endPoint y: 112, distance: 185.0
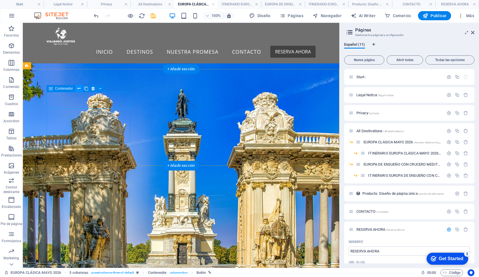
click at [78, 90] on icon at bounding box center [78, 89] width 3 height 6
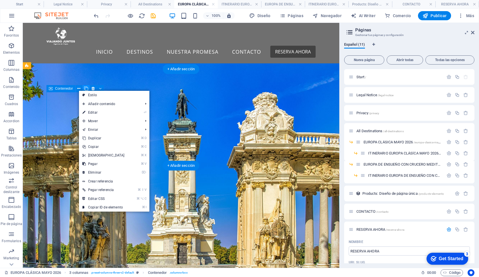
click at [86, 90] on icon at bounding box center [86, 89] width 4 height 6
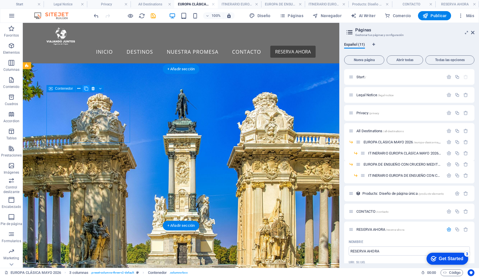
click at [86, 90] on icon at bounding box center [86, 89] width 4 height 6
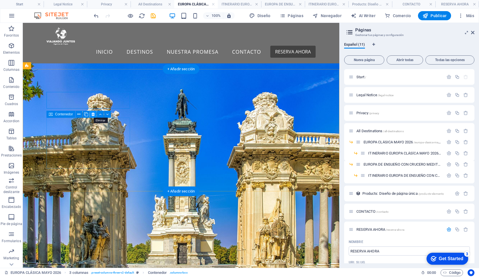
click at [92, 114] on icon at bounding box center [93, 114] width 3 height 6
click at [92, 115] on icon at bounding box center [93, 114] width 3 height 6
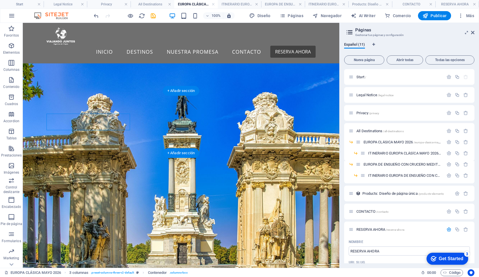
scroll to position [1003, 0]
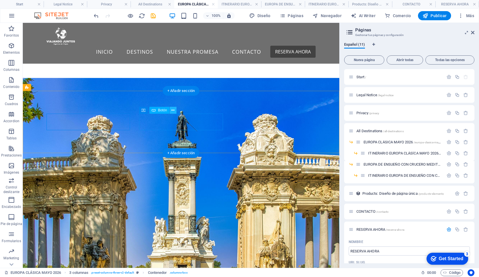
click at [172, 110] on icon at bounding box center [172, 110] width 3 height 6
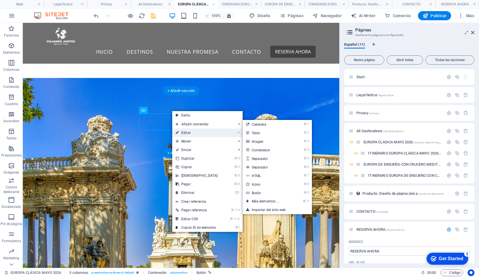
click at [191, 132] on link "⏎ Editar" at bounding box center [196, 132] width 49 height 9
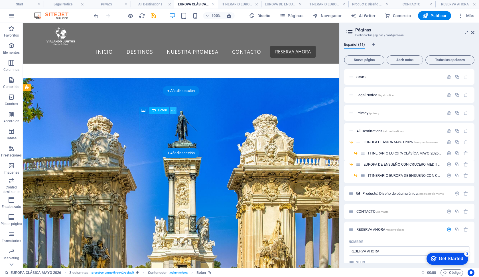
click at [171, 110] on icon at bounding box center [172, 110] width 3 height 6
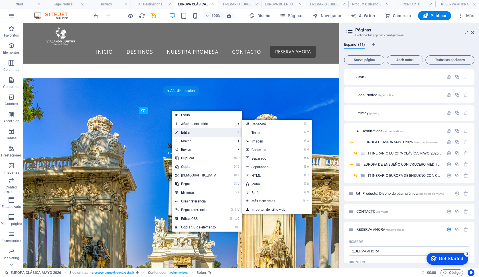
click at [183, 130] on link "⏎ Editar" at bounding box center [196, 132] width 49 height 9
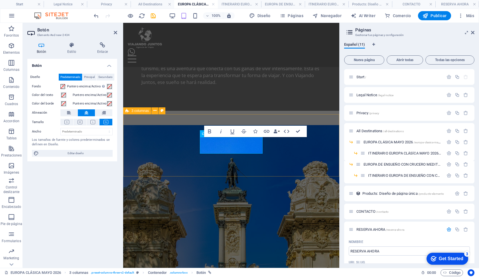
scroll to position [1158, 0]
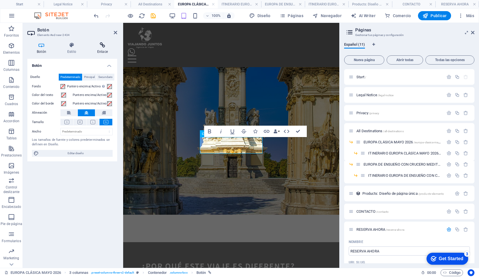
click at [104, 47] on icon at bounding box center [102, 45] width 29 height 6
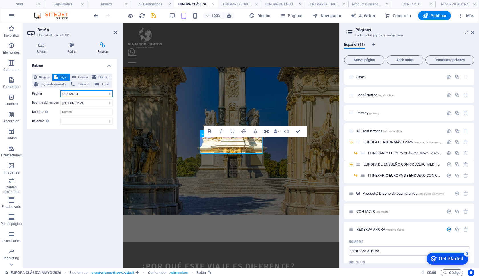
select select "9"
click at [461, 2] on h4 "RESERVA AHORA" at bounding box center [458, 4] width 44 height 6
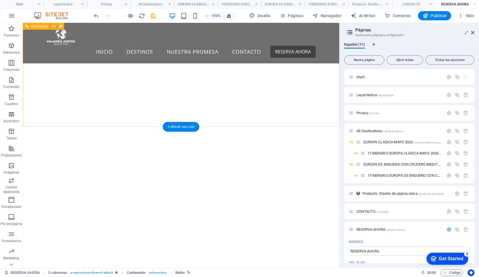
scroll to position [98, 0]
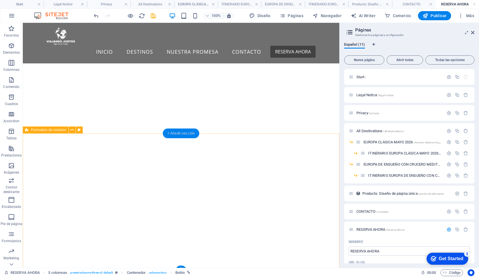
click at [187, 135] on div "+ Añadir sección" at bounding box center [181, 133] width 37 height 10
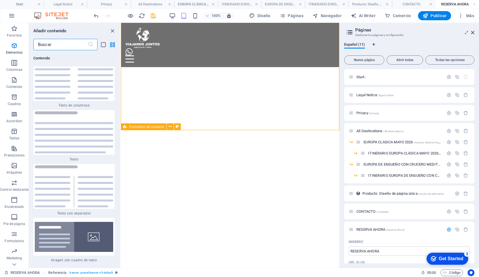
scroll to position [1946, 0]
click at [14, 54] on p "Elementos" at bounding box center [14, 52] width 17 height 5
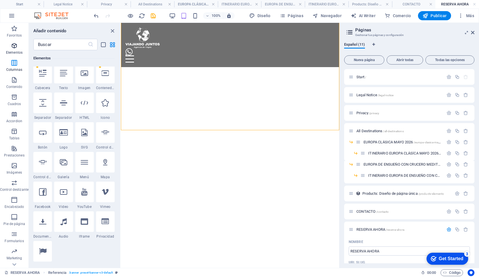
scroll to position [108, 0]
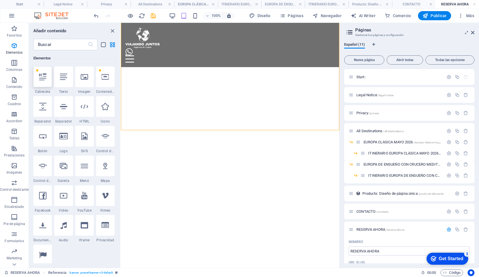
click at [39, 77] on icon at bounding box center [42, 76] width 7 height 7
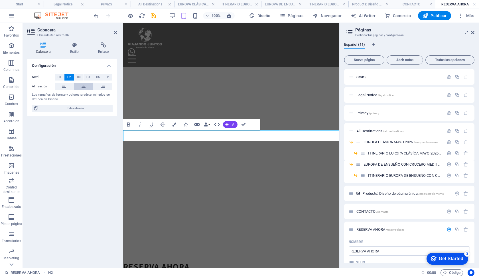
click at [79, 87] on button at bounding box center [83, 86] width 19 height 7
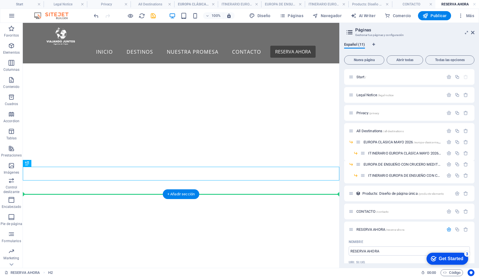
drag, startPoint x: 72, startPoint y: 178, endPoint x: 72, endPoint y: 195, distance: 16.8
drag, startPoint x: 52, startPoint y: 188, endPoint x: 43, endPoint y: 197, distance: 12.9
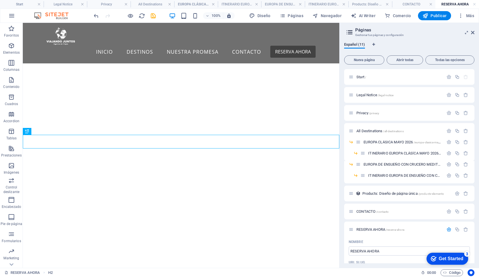
scroll to position [97, 0]
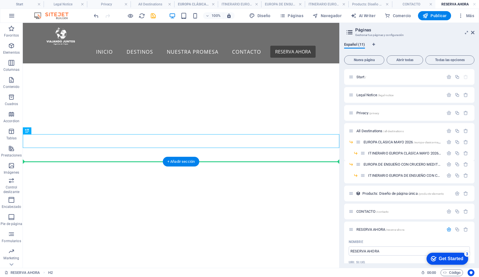
drag, startPoint x: 155, startPoint y: 140, endPoint x: 157, endPoint y: 171, distance: 30.3
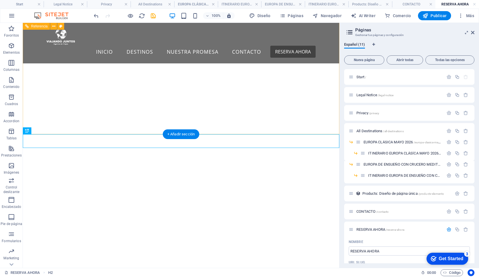
click at [185, 131] on div "+ Añadir sección" at bounding box center [181, 134] width 37 height 10
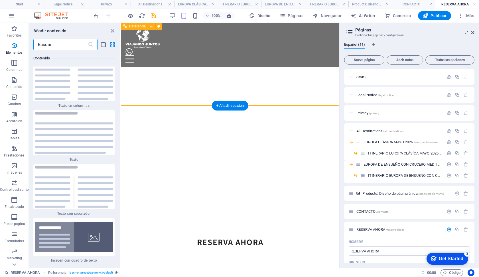
scroll to position [1946, 0]
click at [14, 48] on icon "button" at bounding box center [14, 45] width 7 height 7
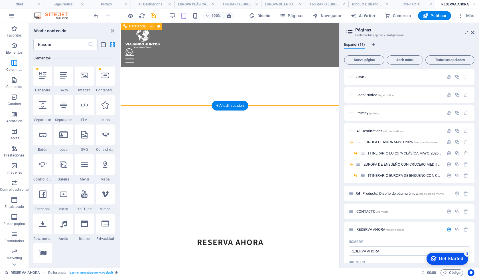
scroll to position [108, 0]
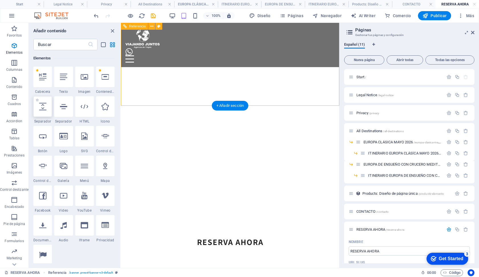
click at [36, 116] on div at bounding box center [42, 106] width 19 height 21
select select "px"
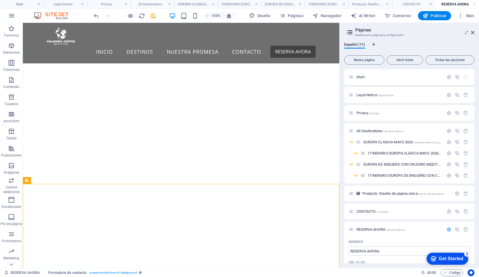
click at [152, 175] on div "INICIO DESTINOS ESPECIALES MENSUALES TODOS LOS DESTINOS NUESTRA PROMESA CONTACT…" at bounding box center [181, 195] width 317 height 523
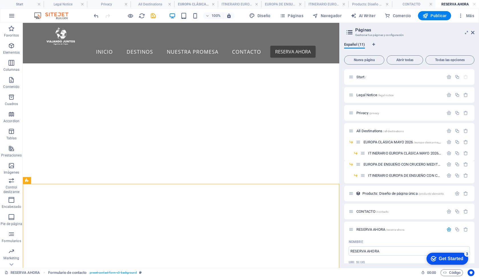
click at [114, 177] on div "INICIO DESTINOS ESPECIALES MENSUALES TODOS LOS DESTINOS NUESTRA PROMESA CONTACT…" at bounding box center [181, 195] width 317 height 523
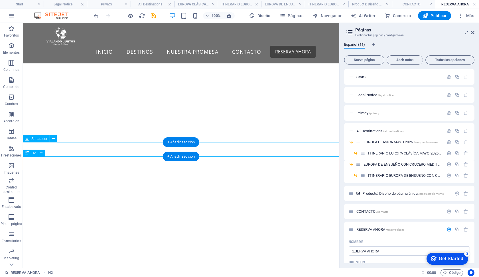
click at [33, 153] on span "H2" at bounding box center [33, 152] width 4 height 3
click at [41, 153] on icon at bounding box center [41, 153] width 3 height 6
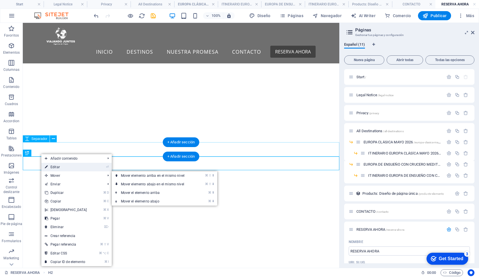
click at [60, 170] on link "⏎ Editar" at bounding box center [65, 167] width 49 height 9
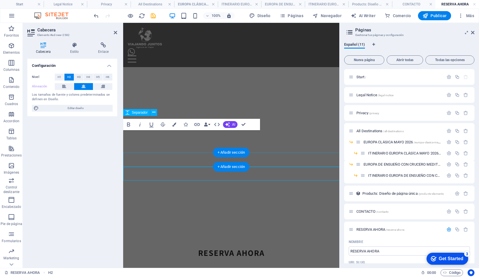
scroll to position [78, 0]
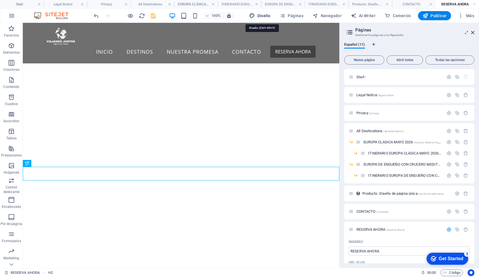
click at [254, 12] on button "Diseño" at bounding box center [260, 15] width 26 height 9
select select "px"
select select "300"
select select "px"
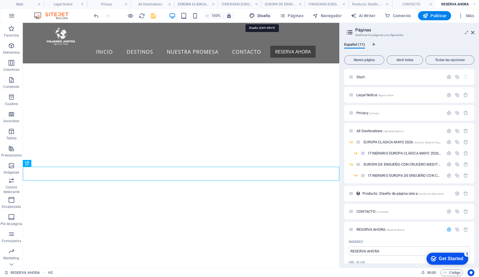
select select "700"
select select "px"
select select "rem"
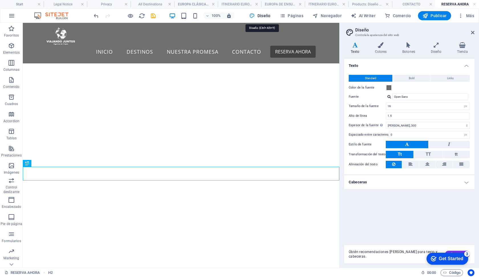
click at [257, 17] on span "Diseño" at bounding box center [259, 16] width 21 height 6
click at [394, 183] on h4 "Cabeceras" at bounding box center [409, 182] width 130 height 14
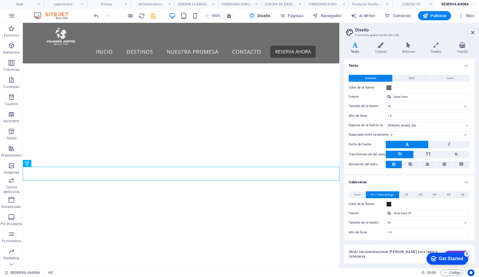
scroll to position [17, 0]
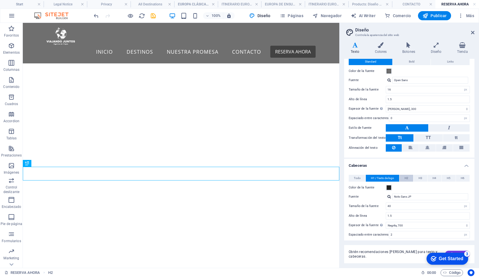
click at [405, 176] on span "H2" at bounding box center [407, 178] width 4 height 7
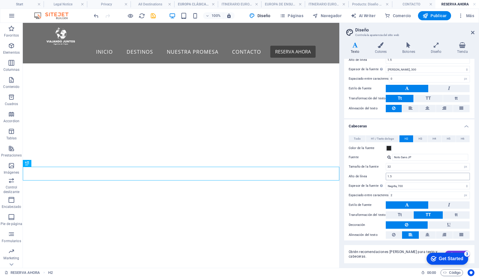
scroll to position [68, 0]
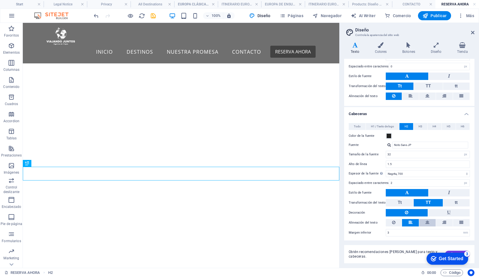
click at [426, 220] on icon at bounding box center [428, 222] width 4 height 7
click at [474, 33] on icon at bounding box center [472, 32] width 3 height 5
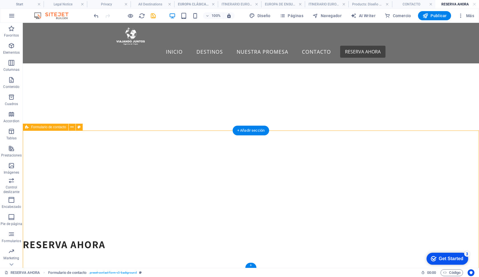
scroll to position [0, 0]
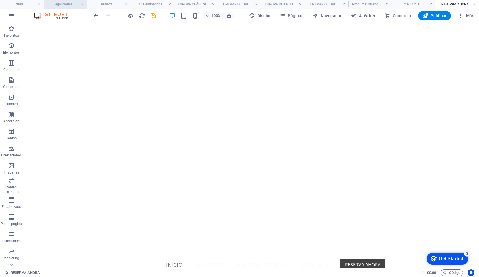
click at [63, 5] on h4 "Legal Notice" at bounding box center [66, 4] width 44 height 6
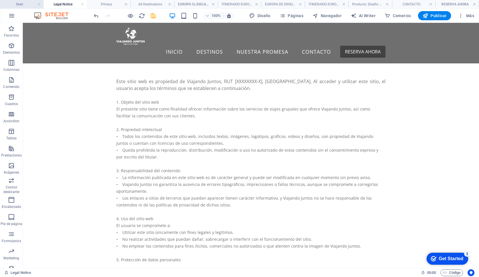
click at [16, 3] on h4 "Start" at bounding box center [22, 4] width 44 height 6
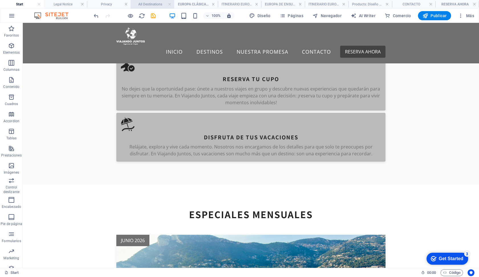
scroll to position [611, 0]
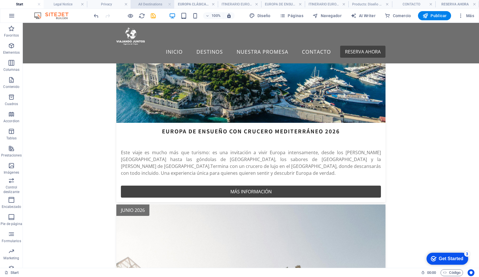
click at [145, 4] on h4 "All Destinations" at bounding box center [153, 4] width 44 height 6
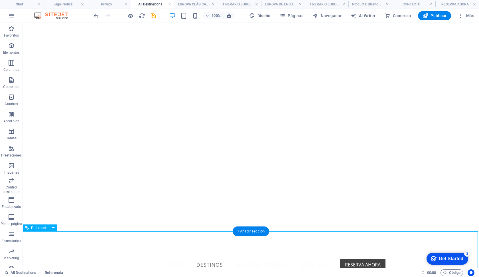
scroll to position [0, 0]
click at [184, 5] on h4 "EUROPA CLÁSICA MAYO 2026" at bounding box center [196, 4] width 44 height 6
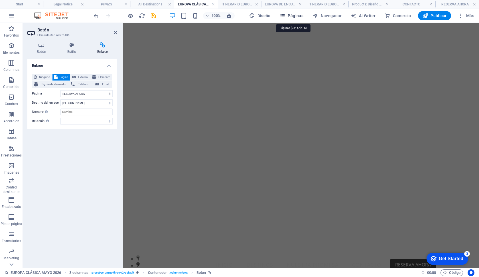
click at [291, 17] on span "Páginas" at bounding box center [292, 16] width 24 height 6
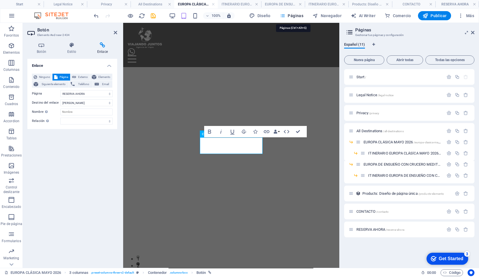
scroll to position [1158, 0]
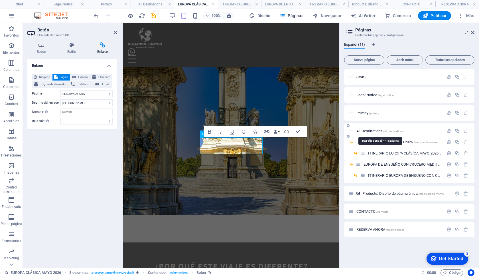
click at [374, 131] on span "All Destinations /all-destinations" at bounding box center [380, 131] width 47 height 4
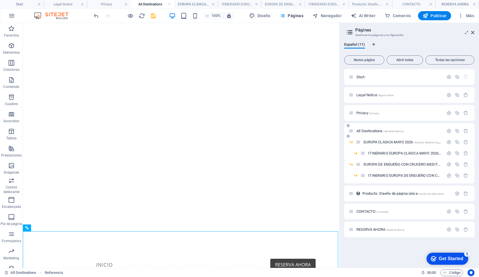
scroll to position [0, 0]
click at [368, 131] on span "All Destinations /all-destinations" at bounding box center [380, 131] width 47 height 4
click at [375, 141] on span "EUROPA CLÁSICA [DATE] /[GEOGRAPHIC_DATA]-clasica-mayo-2026" at bounding box center [407, 142] width 86 height 4
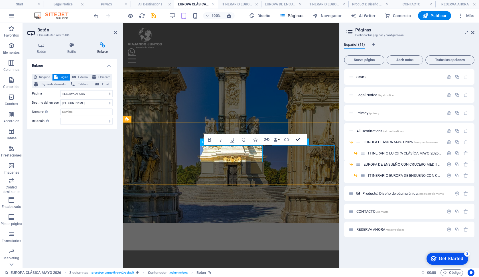
scroll to position [1003, 0]
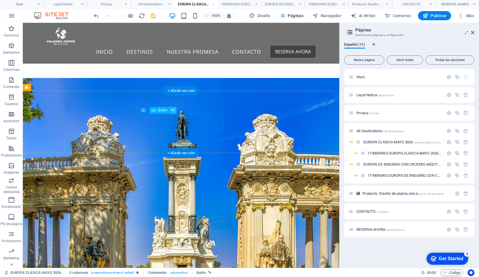
click at [171, 112] on button at bounding box center [173, 110] width 7 height 7
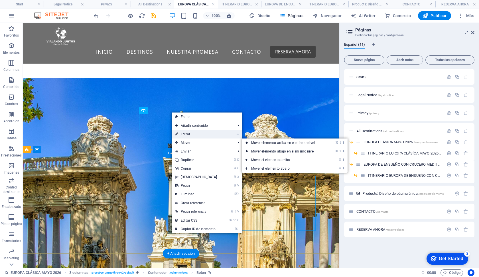
click at [193, 133] on link "⏎ Editar" at bounding box center [196, 134] width 49 height 9
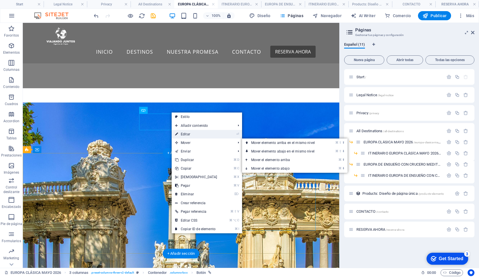
select select "9"
select select
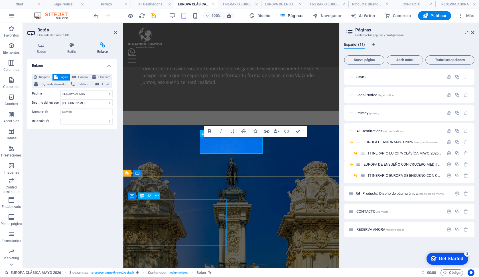
scroll to position [1158, 0]
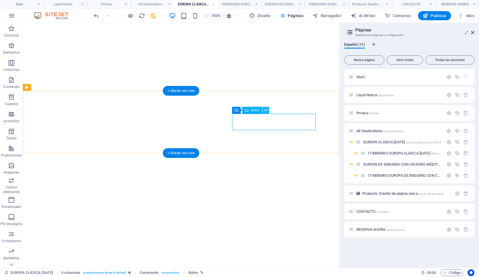
click at [266, 112] on icon at bounding box center [265, 110] width 3 height 6
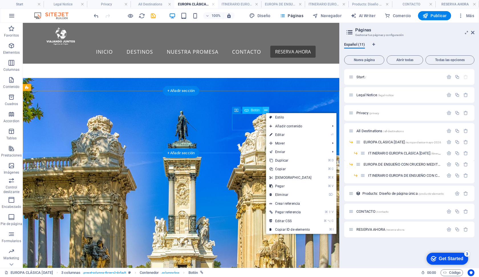
scroll to position [611, 0]
click at [282, 136] on link "⏎ Editar" at bounding box center [290, 134] width 49 height 9
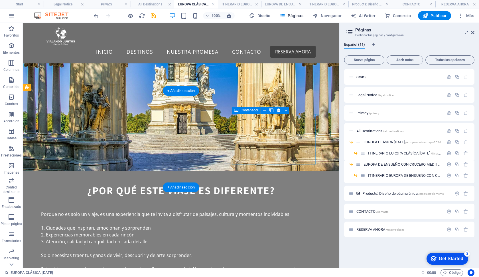
scroll to position [1003, 0]
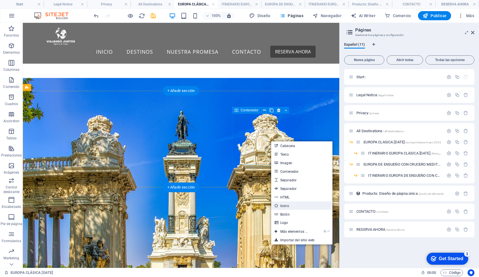
click at [287, 208] on link "Icono" at bounding box center [301, 205] width 61 height 9
select select "xMidYMid"
select select "px"
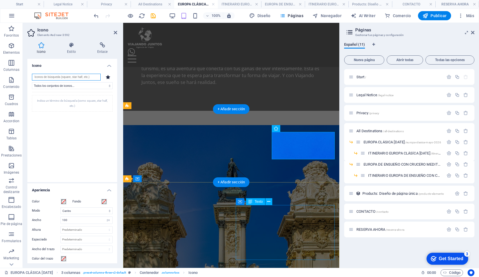
scroll to position [1164, 0]
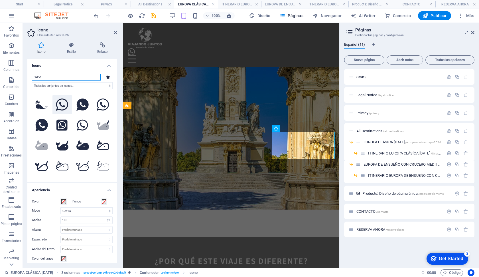
type input "WHA"
click at [60, 104] on icon at bounding box center [62, 104] width 13 height 13
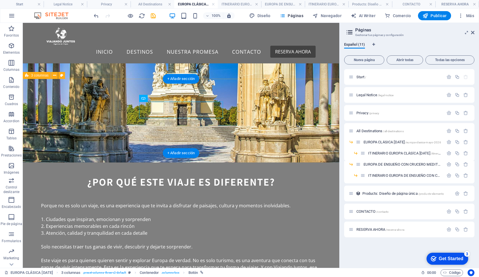
scroll to position [1015, 0]
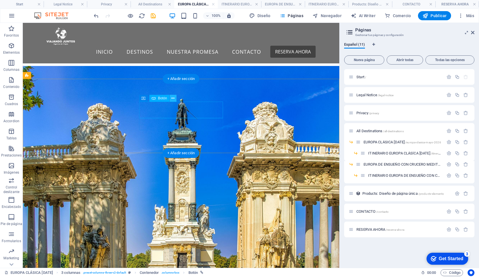
click at [171, 97] on button at bounding box center [173, 98] width 7 height 7
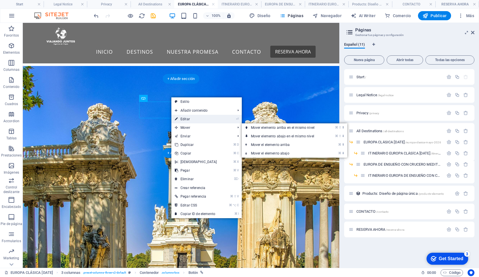
click at [189, 120] on link "⏎ Editar" at bounding box center [195, 119] width 49 height 9
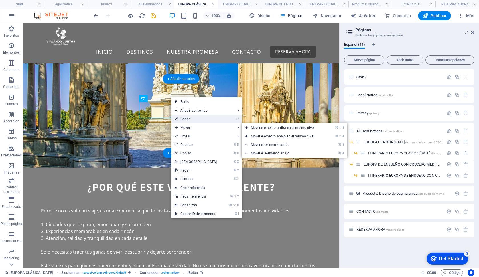
select select "9"
select select
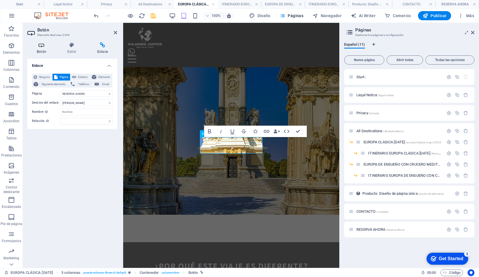
click at [39, 49] on h4 "Botón" at bounding box center [42, 48] width 31 height 12
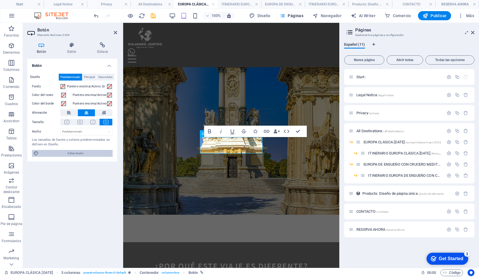
click at [90, 151] on span "Editar diseño" at bounding box center [76, 153] width 70 height 7
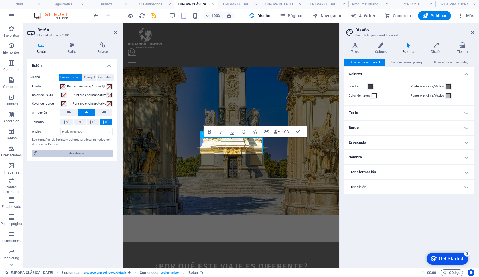
scroll to position [1158, 0]
click at [90, 78] on span "Principal" at bounding box center [89, 77] width 11 height 7
click at [104, 77] on span "Secundario" at bounding box center [105, 77] width 14 height 7
click at [71, 47] on icon at bounding box center [72, 45] width 28 height 6
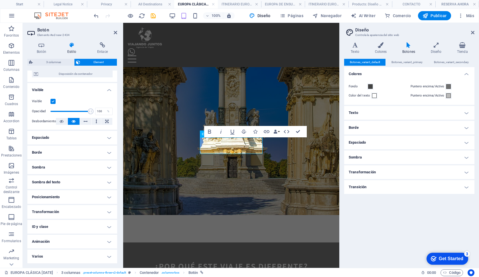
scroll to position [53, 0]
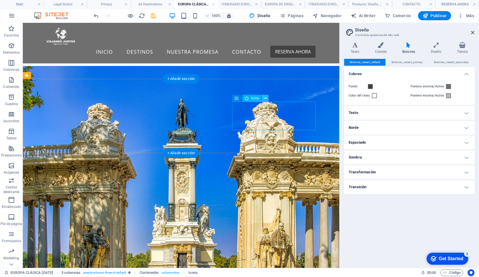
click at [264, 98] on icon at bounding box center [265, 98] width 3 height 6
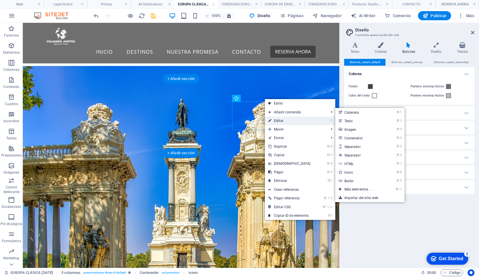
click at [271, 118] on link "⏎ Editar" at bounding box center [289, 120] width 49 height 9
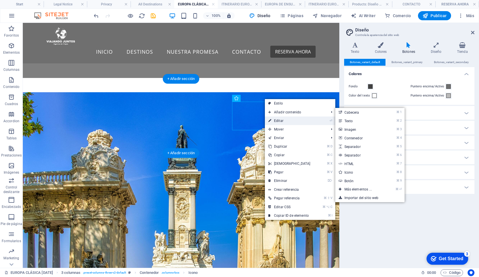
select select "xMidYMid"
select select "px"
select select
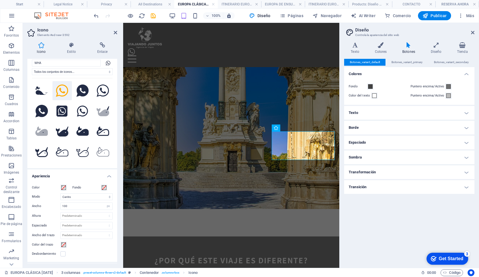
scroll to position [21, 0]
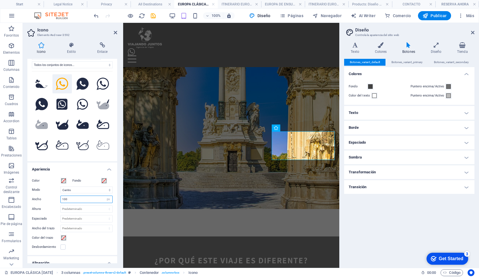
click at [72, 197] on input "100" at bounding box center [87, 199] width 52 height 7
drag, startPoint x: 72, startPoint y: 197, endPoint x: 63, endPoint y: 197, distance: 9.1
click at [63, 197] on input "100" at bounding box center [87, 199] width 52 height 7
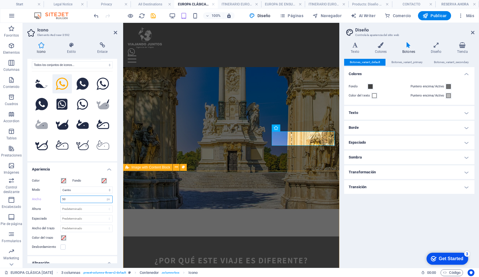
drag, startPoint x: 64, startPoint y: 197, endPoint x: 56, endPoint y: 197, distance: 8.3
click at [56, 197] on div "Ancho 50 Predeterminado automático px rem % em vh vw" at bounding box center [72, 198] width 81 height 7
click at [69, 197] on input "60" at bounding box center [87, 199] width 52 height 7
type input "6"
type input "55"
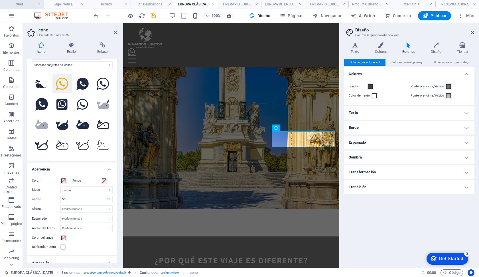
click at [16, 6] on h4 "Start" at bounding box center [22, 4] width 44 height 6
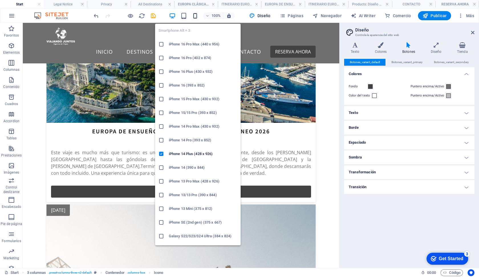
click at [193, 18] on icon "button" at bounding box center [195, 16] width 7 height 7
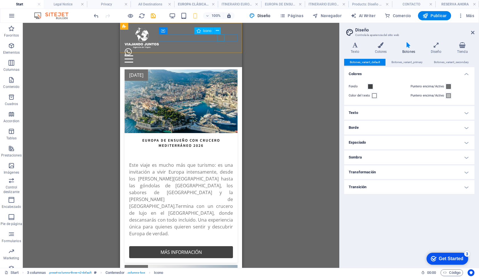
click at [221, 48] on figure "WhatsApp" at bounding box center [179, 51] width 108 height 7
click at [218, 32] on icon at bounding box center [217, 31] width 3 height 6
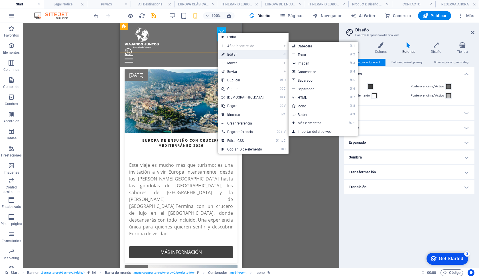
click at [234, 55] on link "⏎ Editar" at bounding box center [242, 54] width 49 height 9
select select "xMidYMid"
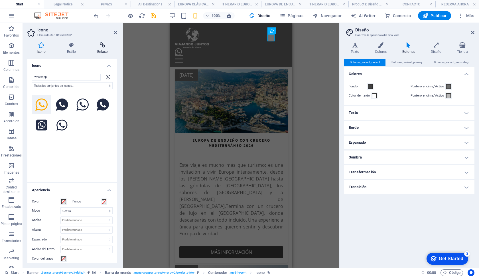
click at [102, 51] on h4 "Enlace" at bounding box center [103, 48] width 30 height 12
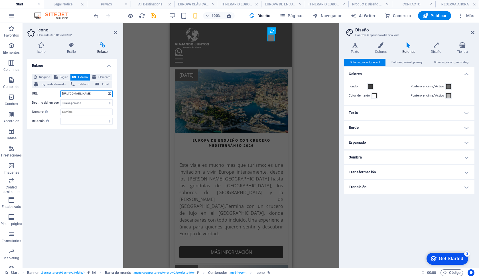
click at [79, 95] on input "https://wa.me/56974250509" at bounding box center [86, 93] width 52 height 7
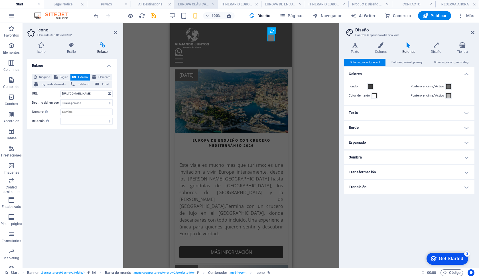
click at [194, 5] on h4 "EUROPA CLÁSICA MAYO 2026" at bounding box center [196, 4] width 44 height 6
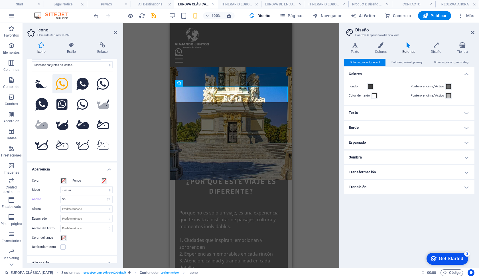
scroll to position [966, 0]
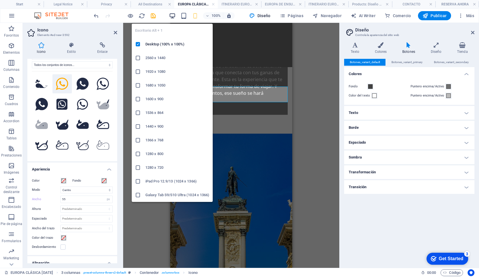
click at [174, 15] on icon "button" at bounding box center [172, 16] width 7 height 7
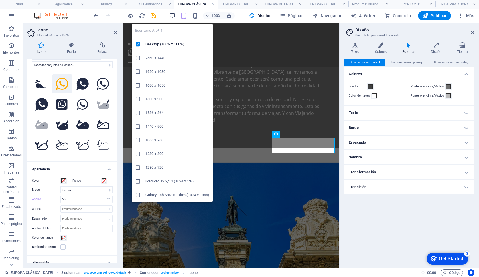
scroll to position [1158, 0]
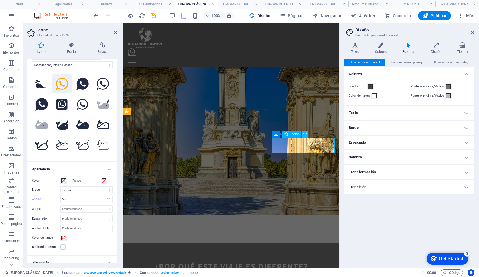
click at [304, 134] on icon at bounding box center [305, 134] width 3 height 6
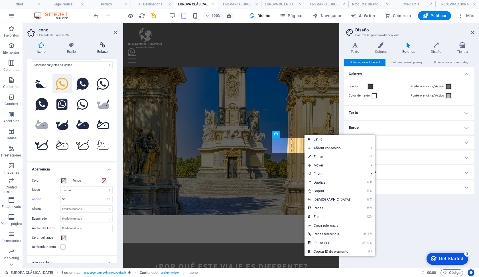
click at [112, 43] on icon at bounding box center [103, 45] width 30 height 6
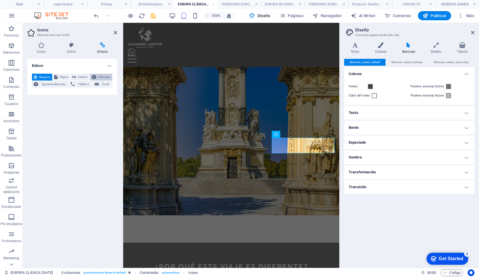
click at [99, 77] on span "Elemento" at bounding box center [104, 77] width 13 height 7
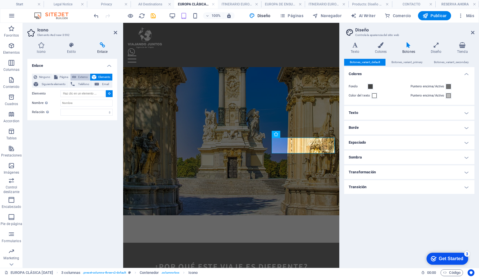
click at [84, 77] on span "Externo" at bounding box center [83, 77] width 10 height 7
select select "blank"
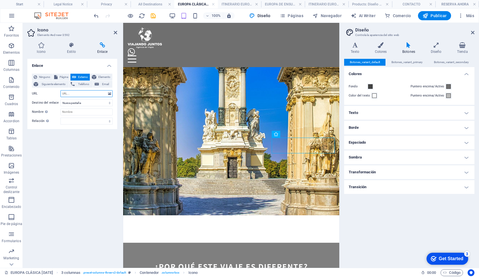
paste input "https://wa.me/56974250509"
type input "https://wa.me/56974250509"
click at [97, 162] on div "Enlace Ninguno Página Externo Elemento Siguiente elemento Teléfono Email Página…" at bounding box center [72, 161] width 90 height 204
click at [304, 133] on icon at bounding box center [305, 134] width 3 height 6
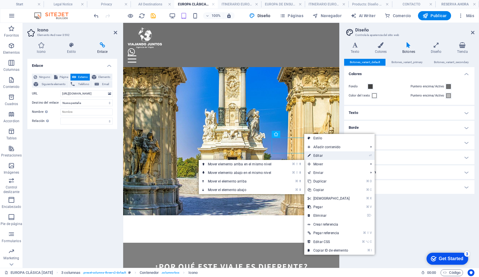
click at [323, 156] on link "⏎ Editar" at bounding box center [328, 155] width 49 height 9
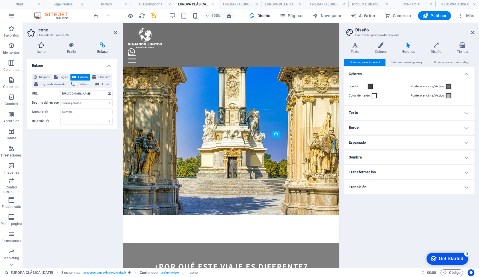
click at [46, 49] on h4 "Icono" at bounding box center [42, 48] width 30 height 12
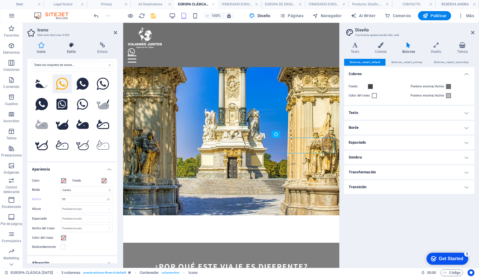
click at [67, 49] on h4 "Estilo" at bounding box center [73, 48] width 30 height 12
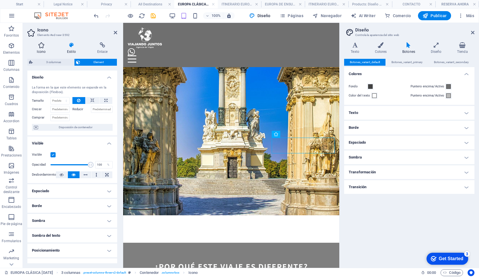
click at [39, 50] on h4 "Icono" at bounding box center [42, 48] width 30 height 12
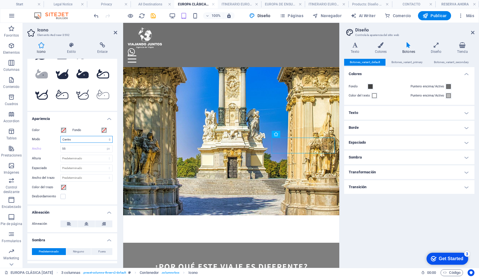
scroll to position [72, 0]
click at [83, 222] on button at bounding box center [86, 223] width 17 height 7
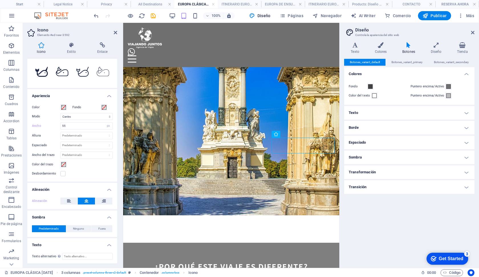
scroll to position [94, 0]
click at [115, 31] on icon at bounding box center [115, 32] width 3 height 5
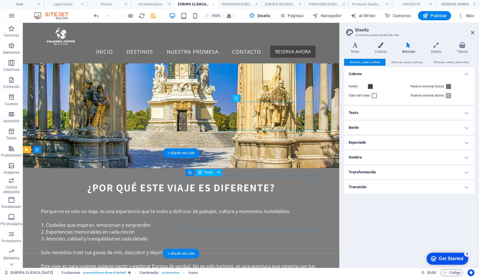
scroll to position [1015, 0]
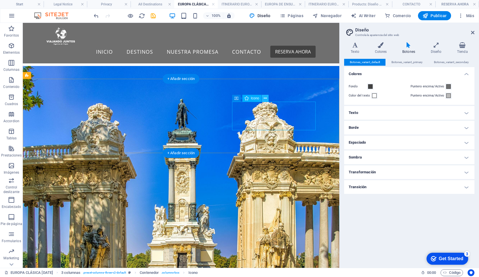
click at [266, 98] on icon at bounding box center [265, 98] width 3 height 6
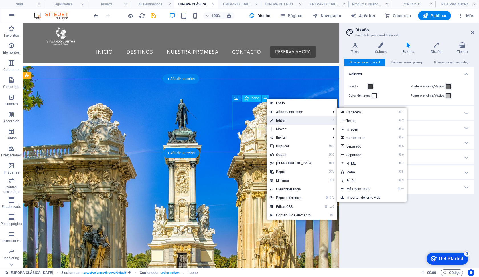
click at [272, 117] on icon at bounding box center [271, 120] width 3 height 9
select select "xMidYMid"
select select "px"
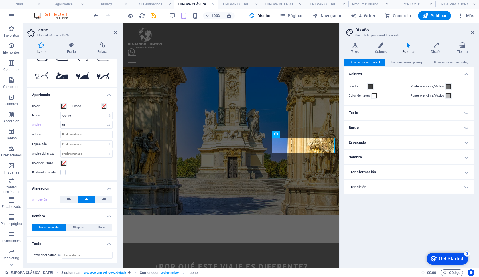
scroll to position [95, 0]
drag, startPoint x: 71, startPoint y: 126, endPoint x: 31, endPoint y: 121, distance: 40.8
click at [31, 121] on div "Color Fondo Modo Escalar Izquierda Centro Derecha Ancho 55 Predeterminado autom…" at bounding box center [72, 139] width 90 height 82
click at [475, 34] on aside "Diseño Controla la apariencia del sitio web Variantes Texto Colores Botones Dis…" at bounding box center [409, 145] width 140 height 245
click at [474, 33] on icon at bounding box center [472, 32] width 3 height 5
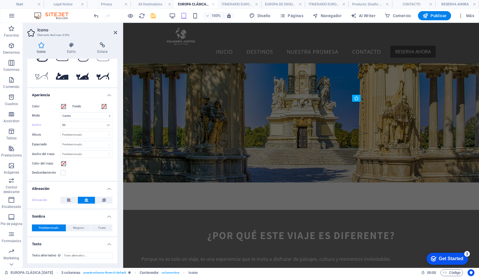
scroll to position [974, 0]
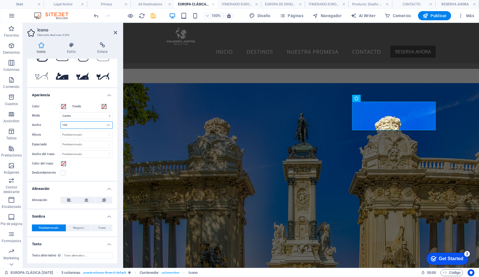
drag, startPoint x: 71, startPoint y: 124, endPoint x: 46, endPoint y: 124, distance: 25.4
click at [46, 124] on div "Ancho 100 Predeterminado automático px rem % em vh vw" at bounding box center [72, 124] width 81 height 7
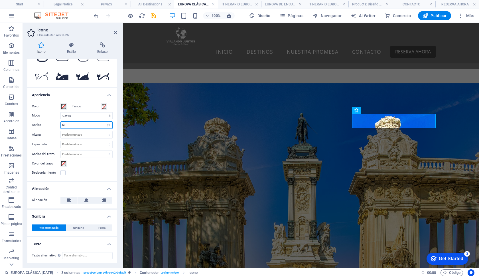
scroll to position [962, 0]
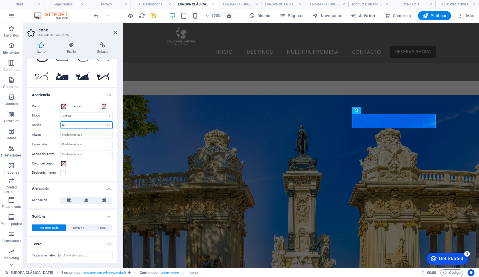
click at [72, 123] on input "50" at bounding box center [87, 125] width 52 height 7
click at [44, 140] on div "Color Fondo Modo Escalar Izquierda Centro Derecha Ancho 55 Predeterminado autom…" at bounding box center [72, 139] width 90 height 82
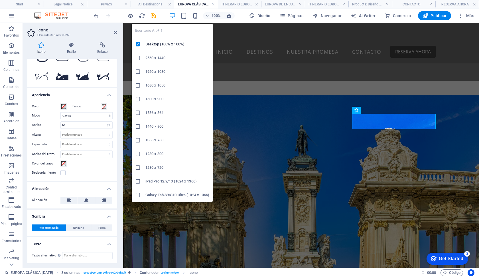
click at [176, 15] on icon "button" at bounding box center [172, 16] width 7 height 7
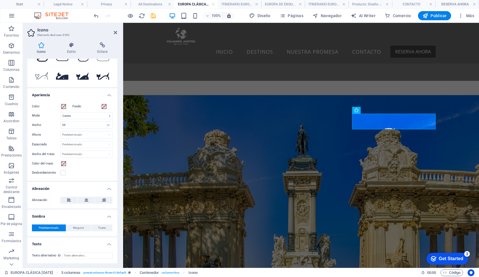
click at [189, 16] on div "100%" at bounding box center [202, 15] width 66 height 9
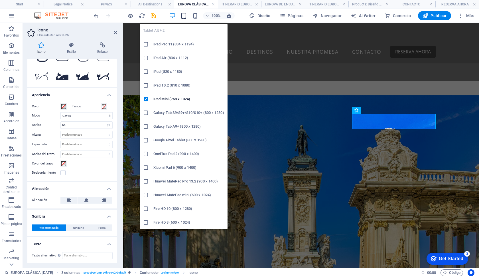
click at [185, 16] on icon "button" at bounding box center [184, 16] width 7 height 7
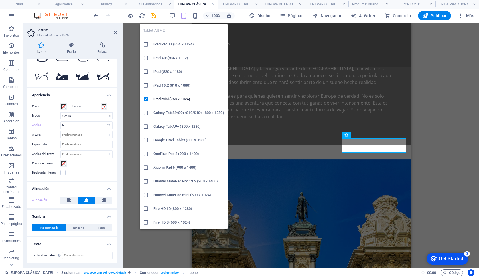
scroll to position [1130, 0]
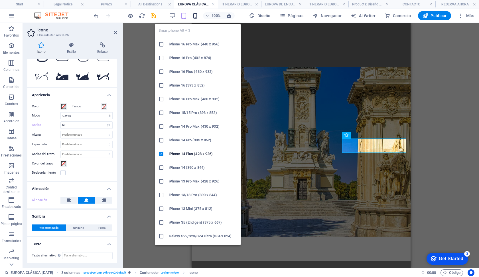
click at [195, 17] on icon "button" at bounding box center [195, 16] width 7 height 7
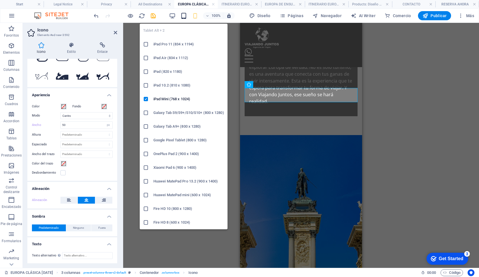
click at [185, 17] on icon "button" at bounding box center [184, 16] width 7 height 7
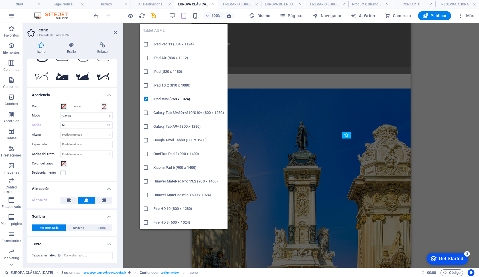
scroll to position [1130, 0]
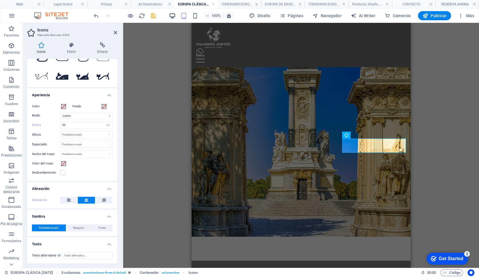
click at [175, 16] on icon "button" at bounding box center [172, 16] width 7 height 7
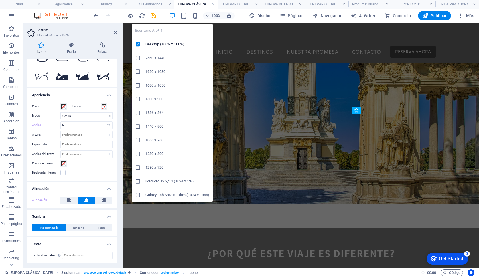
scroll to position [962, 0]
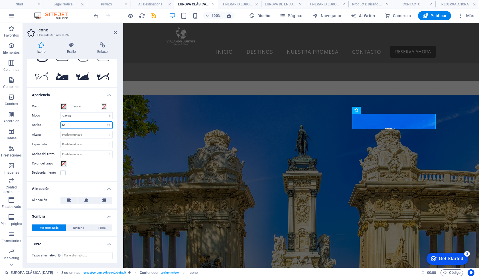
drag, startPoint x: 71, startPoint y: 126, endPoint x: 33, endPoint y: 124, distance: 38.3
click at [33, 124] on div "Ancho 55 Predeterminado automático px rem % em vh vw" at bounding box center [72, 124] width 81 height 7
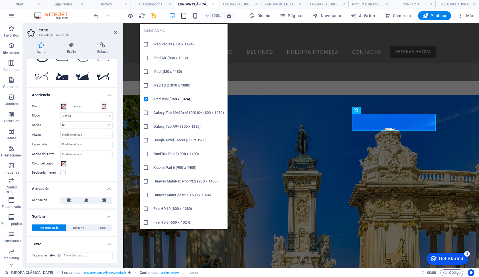
click at [187, 19] on span "button" at bounding box center [183, 16] width 7 height 7
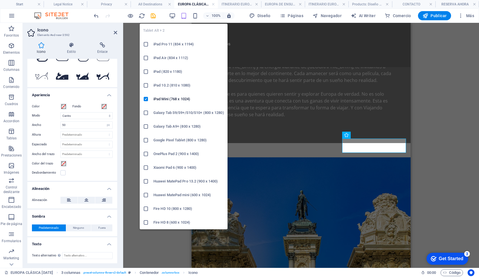
scroll to position [1130, 0]
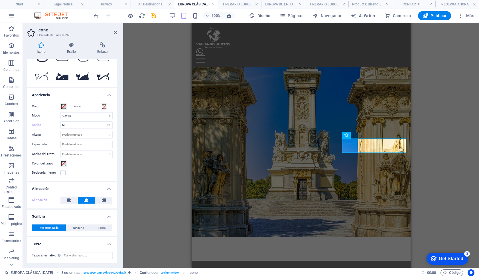
click at [192, 18] on div "100%" at bounding box center [202, 15] width 66 height 9
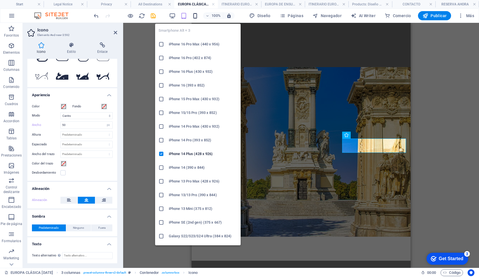
click at [195, 16] on icon "button" at bounding box center [195, 16] width 7 height 7
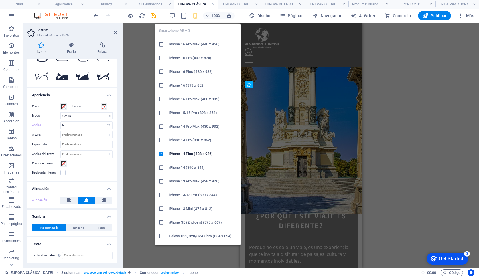
scroll to position [964, 0]
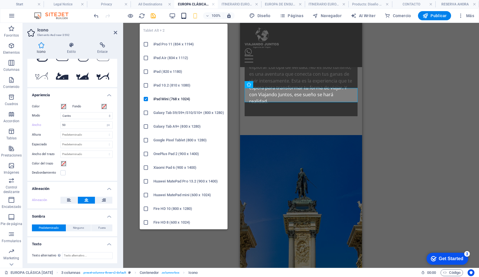
click at [183, 16] on icon "button" at bounding box center [184, 16] width 7 height 7
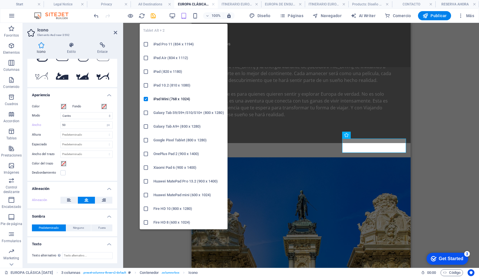
scroll to position [1130, 0]
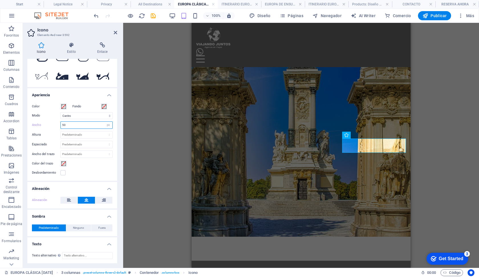
drag, startPoint x: 75, startPoint y: 125, endPoint x: 38, endPoint y: 125, distance: 37.1
click at [38, 125] on div "Ancho 50 Predeterminado automático px rem % em vh vw" at bounding box center [72, 124] width 81 height 7
type input "60"
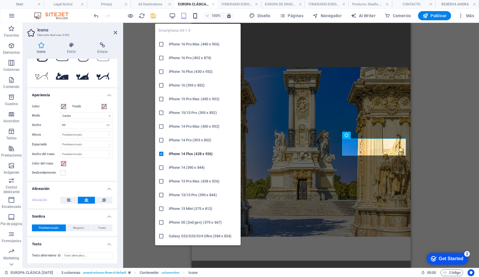
click at [194, 16] on icon "button" at bounding box center [195, 16] width 7 height 7
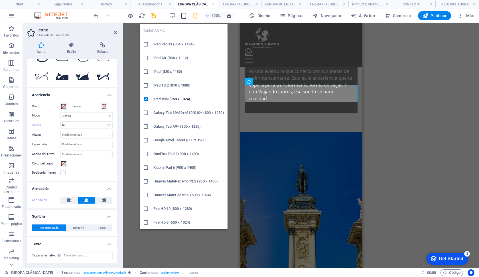
click at [187, 15] on icon "button" at bounding box center [184, 16] width 7 height 7
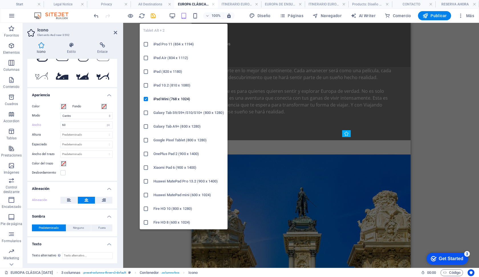
scroll to position [1131, 0]
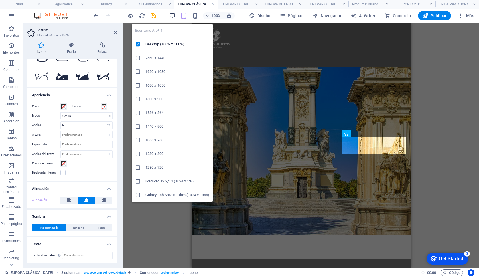
click at [171, 16] on icon "button" at bounding box center [172, 16] width 7 height 7
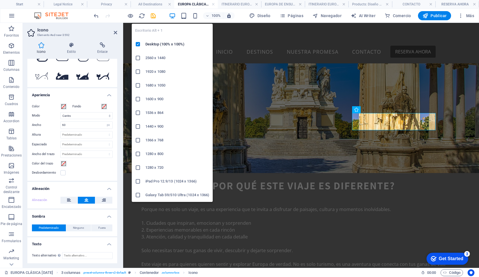
scroll to position [963, 0]
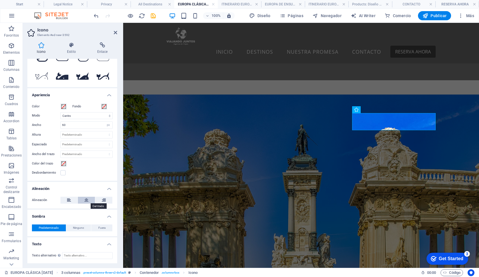
click at [84, 198] on button at bounding box center [86, 200] width 17 height 7
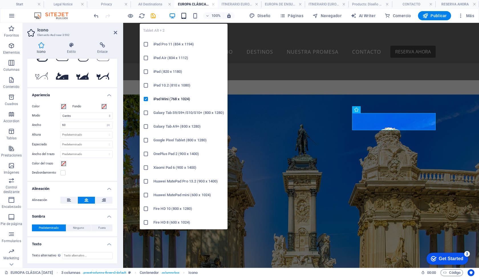
click at [187, 17] on icon "button" at bounding box center [184, 16] width 7 height 7
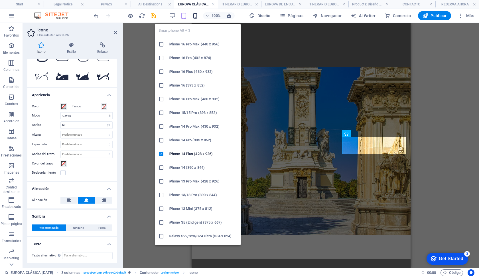
click at [195, 16] on icon "button" at bounding box center [195, 16] width 7 height 7
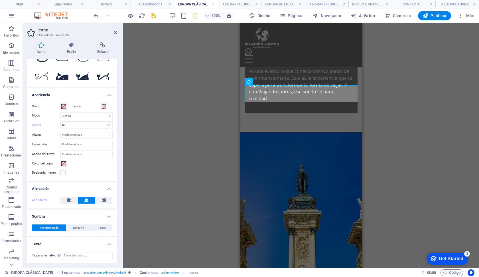
click at [148, 93] on div "H2 Contenedor Referencia Superposición de imagen de texto H2 Contenedor Texto S…" at bounding box center [301, 145] width 356 height 245
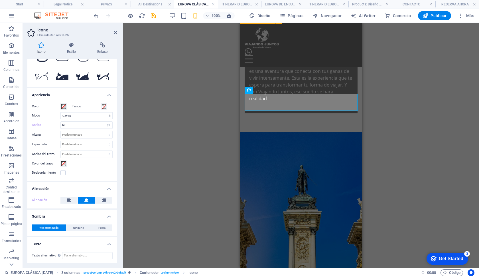
scroll to position [944, 0]
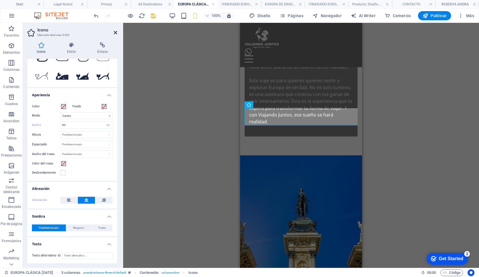
click at [114, 33] on icon at bounding box center [115, 32] width 3 height 5
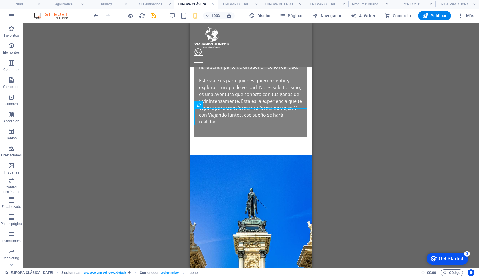
click at [139, 87] on div "H2 Contenedor Referencia Superposición de imagen de texto H2 Contenedor Texto S…" at bounding box center [251, 145] width 456 height 245
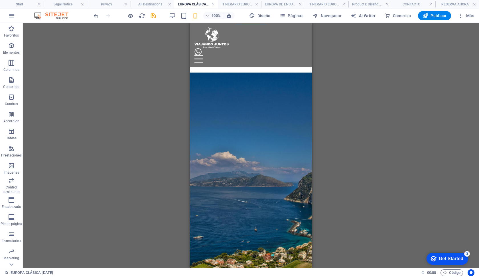
scroll to position [739, 0]
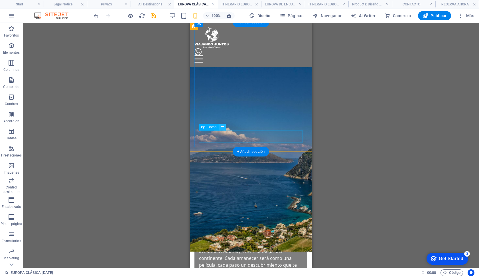
click at [225, 128] on button at bounding box center [222, 127] width 7 height 7
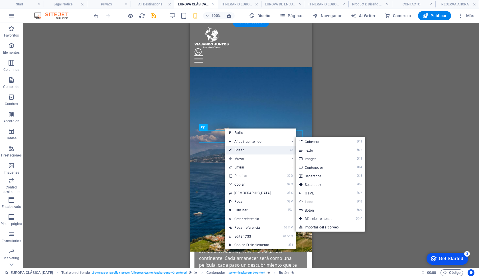
click at [238, 151] on link "⏎ Editar" at bounding box center [249, 150] width 49 height 9
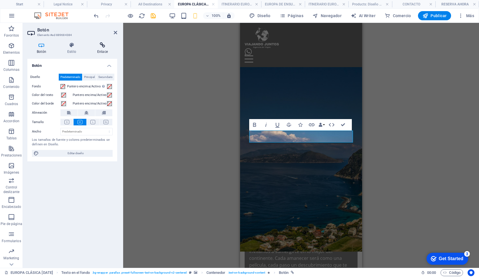
click at [104, 48] on h4 "Enlace" at bounding box center [102, 48] width 29 height 12
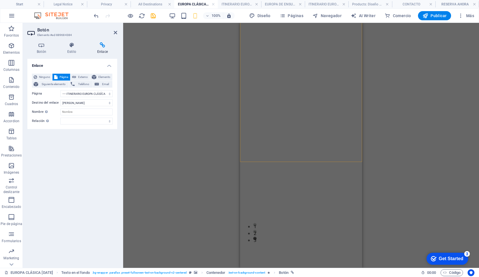
scroll to position [33, 0]
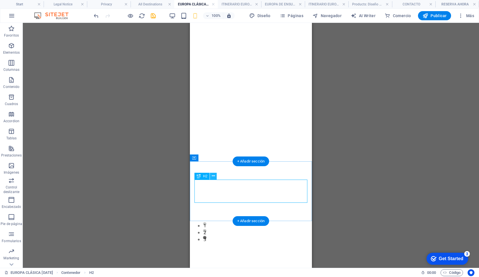
click at [214, 176] on icon at bounding box center [213, 176] width 3 height 6
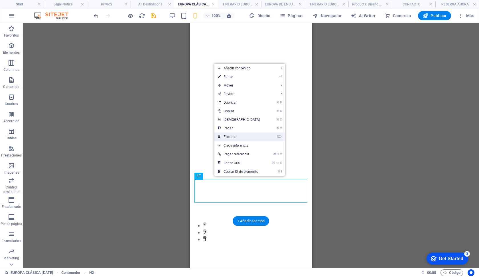
click at [229, 138] on link "⌦ Eliminar" at bounding box center [239, 136] width 49 height 9
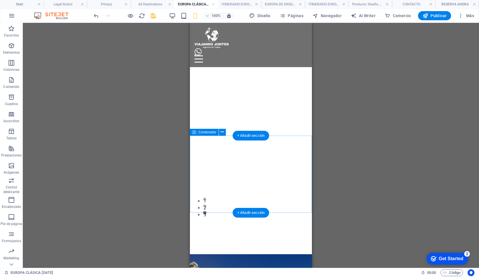
scroll to position [59, 0]
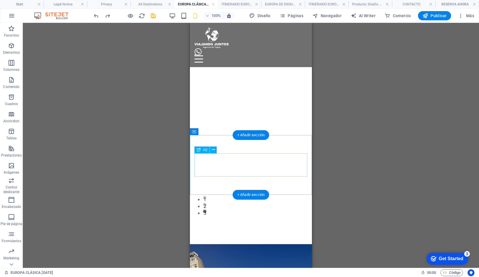
click at [212, 150] on icon at bounding box center [213, 150] width 3 height 6
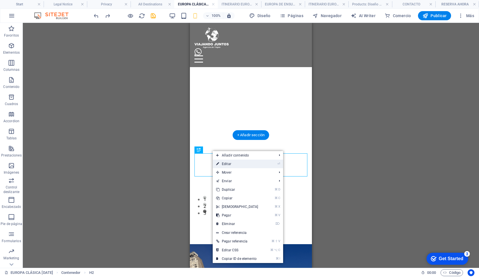
click at [224, 164] on link "⏎ Editar" at bounding box center [237, 163] width 49 height 9
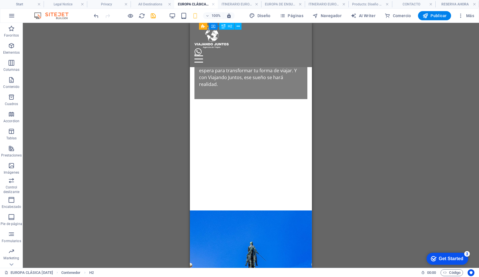
scroll to position [981, 0]
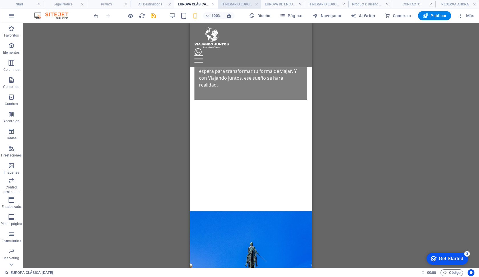
click at [226, 1] on h4 "ITINERARIO EUROPA CLÁSÍCA MAYO 2026" at bounding box center [240, 4] width 44 height 6
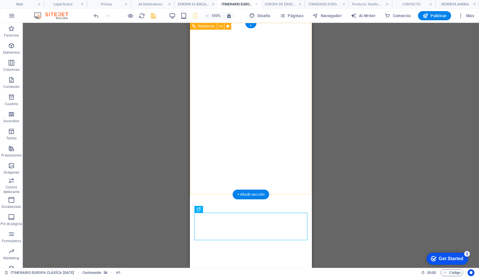
scroll to position [0, 0]
click at [195, 3] on h4 "EUROPA CLÁSICA MAYO 2026" at bounding box center [196, 4] width 44 height 6
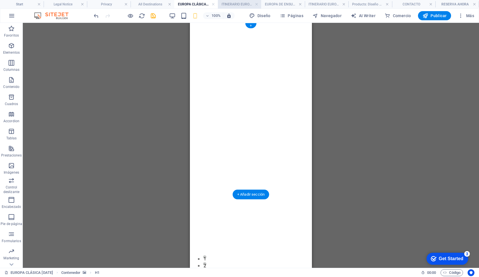
click at [228, 3] on h4 "ITINERARIO EUROPA CLÁSÍCA MAYO 2026" at bounding box center [240, 4] width 44 height 6
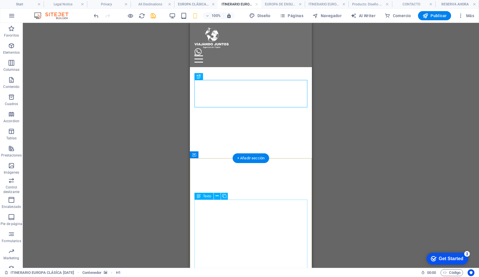
scroll to position [141, 0]
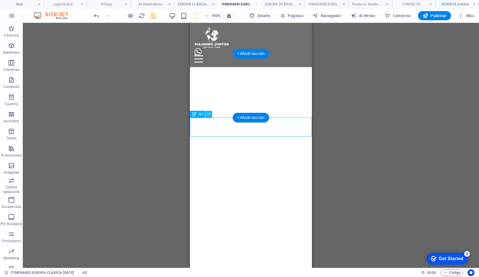
click at [210, 114] on icon at bounding box center [208, 114] width 3 height 6
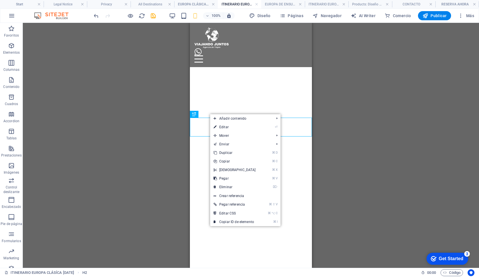
click at [184, 166] on div "Arrastra aquí para reemplazar el contenido existente. Si quieres crear un eleme…" at bounding box center [251, 145] width 456 height 245
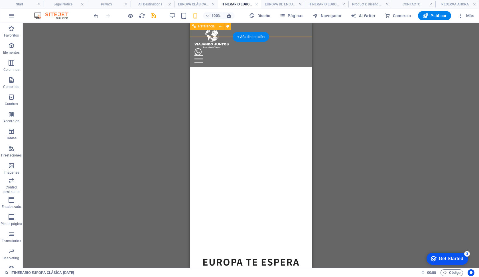
scroll to position [158, 0]
click at [272, 2] on h4 "EUROPA DE ENSUEÑO CON CRUCERO MEDITERRANEO 2026" at bounding box center [283, 4] width 44 height 6
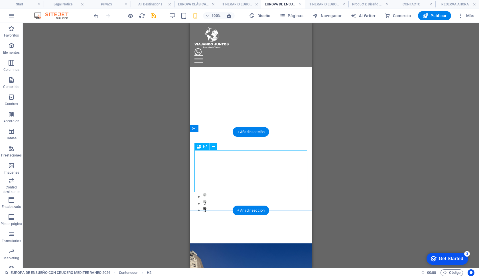
scroll to position [65, 0]
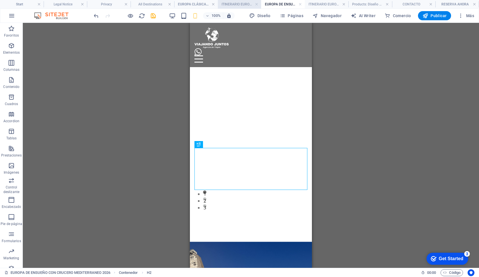
click at [239, 4] on h4 "ITINERARIO EUROPA CLÁSÍCA MAYO 2026" at bounding box center [240, 4] width 44 height 6
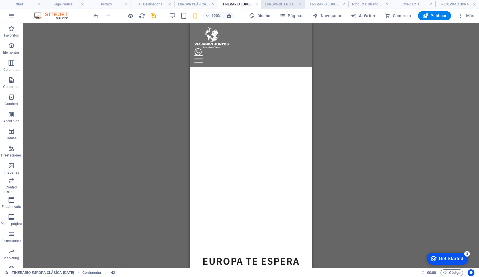
click at [284, 3] on h4 "EUROPA DE ENSUEÑO CON CRUCERO MEDITERRANEO 2026" at bounding box center [283, 4] width 44 height 6
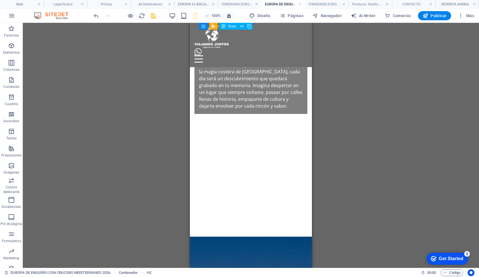
scroll to position [596, 0]
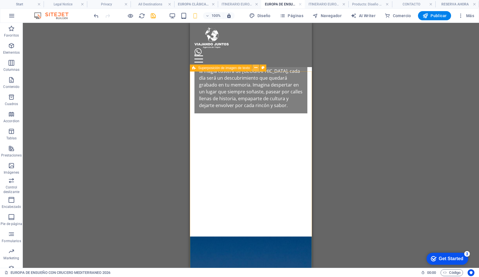
click at [255, 67] on icon at bounding box center [255, 68] width 3 height 6
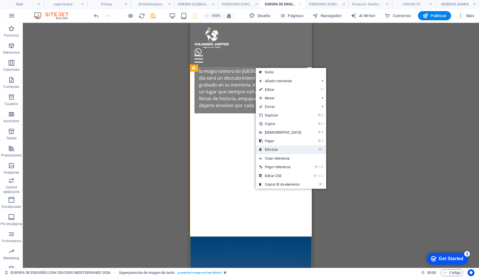
click at [274, 146] on link "⌦ Eliminar" at bounding box center [280, 149] width 49 height 9
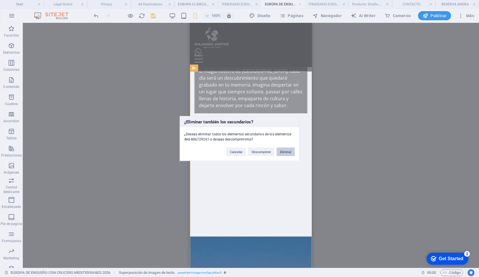
click at [279, 151] on button "Eliminar" at bounding box center [286, 151] width 18 height 9
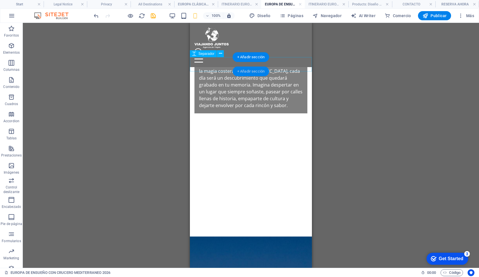
click at [248, 72] on div "+ Añadir sección" at bounding box center [251, 71] width 37 height 10
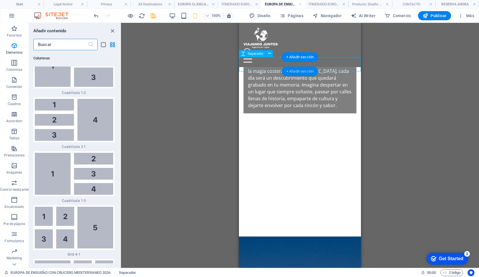
scroll to position [1946, 0]
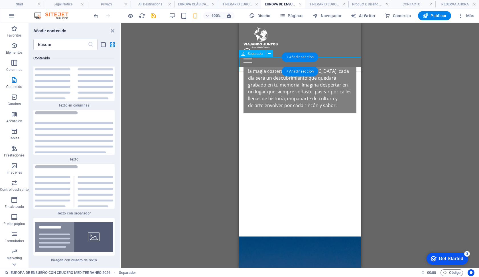
click at [293, 57] on div "+ Añadir sección" at bounding box center [300, 57] width 37 height 10
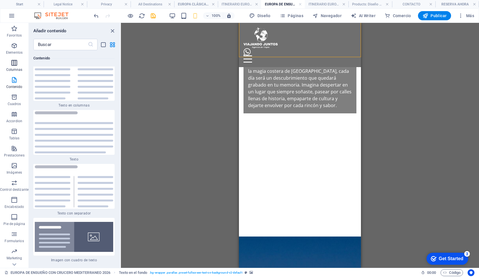
click at [14, 61] on icon "button" at bounding box center [14, 62] width 7 height 7
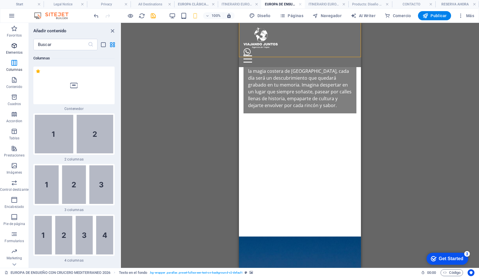
click at [14, 50] on p "Elementos" at bounding box center [14, 52] width 17 height 5
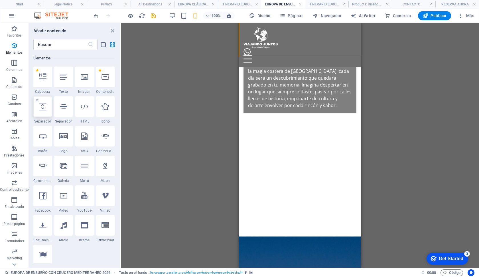
click at [45, 110] on div at bounding box center [42, 106] width 19 height 21
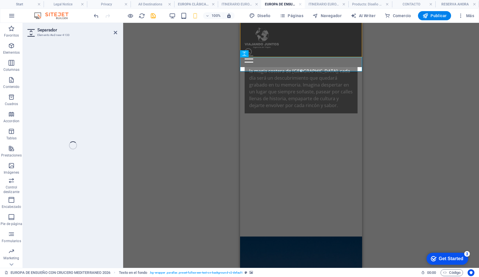
select select "px"
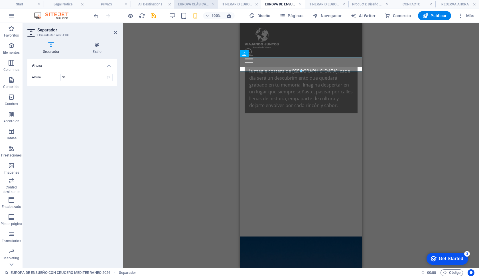
click at [187, 2] on h4 "EUROPA CLÁSICA MAYO 2026" at bounding box center [196, 4] width 44 height 6
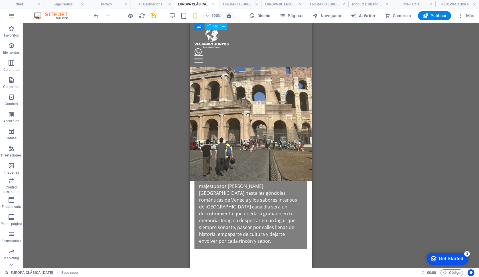
scroll to position [461, 0]
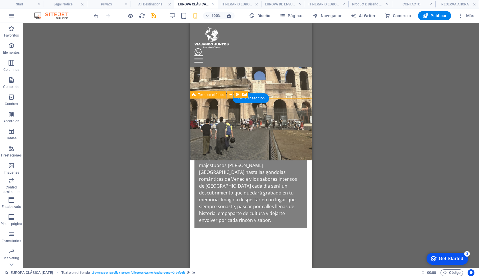
click at [232, 93] on button at bounding box center [230, 94] width 7 height 7
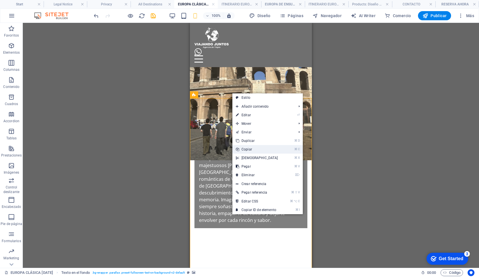
click at [249, 149] on link "⌘ C Copiar" at bounding box center [256, 149] width 49 height 9
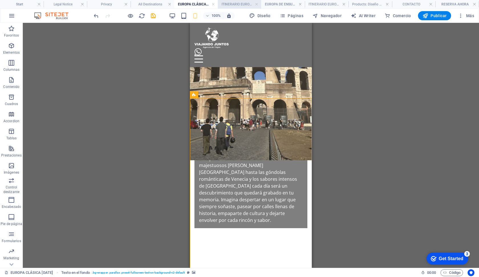
click at [240, 5] on h4 "ITINERARIO EUROPA CLÁSÍCA MAYO 2026" at bounding box center [240, 4] width 44 height 6
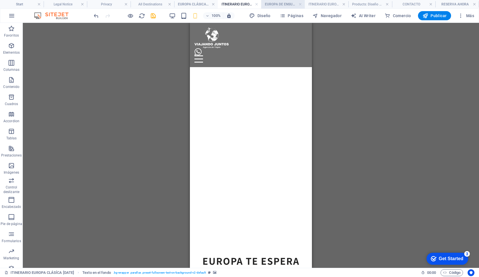
click at [278, 5] on h4 "EUROPA DE ENSUEÑO CON CRUCERO MEDITERRANEO 2026" at bounding box center [283, 4] width 44 height 6
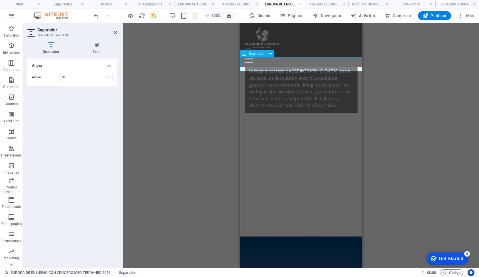
click at [268, 70] on div at bounding box center [301, 71] width 122 height 2
click at [269, 68] on icon at bounding box center [270, 68] width 3 height 6
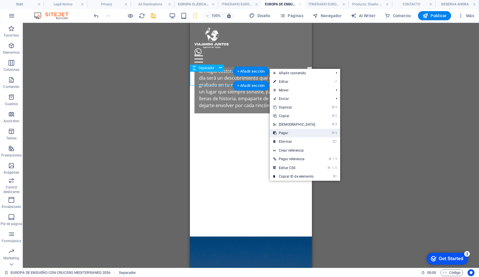
click at [283, 133] on link "⌘ V Pegar" at bounding box center [294, 133] width 49 height 9
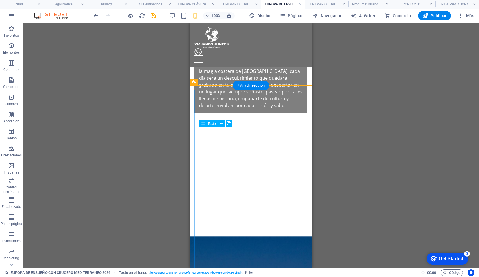
scroll to position [599, 0]
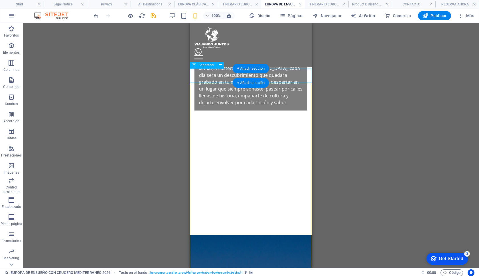
drag, startPoint x: 193, startPoint y: 84, endPoint x: 193, endPoint y: 80, distance: 3.4
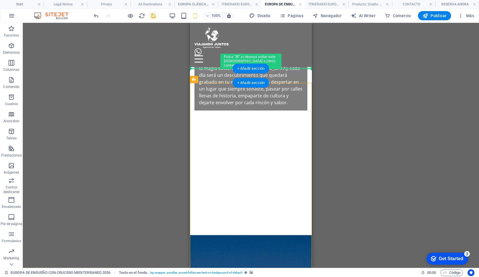
drag, startPoint x: 381, startPoint y: 102, endPoint x: 191, endPoint y: 70, distance: 192.8
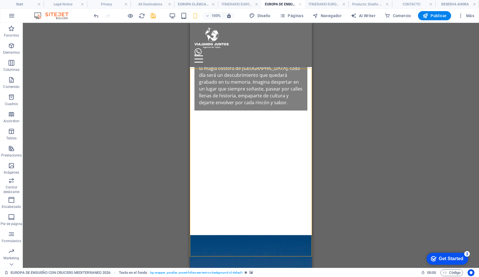
click at [391, 118] on div "H2 Contenedor Referencia Contenedor H2 Texto en el fondo Texto en el fondo Cont…" at bounding box center [251, 145] width 456 height 245
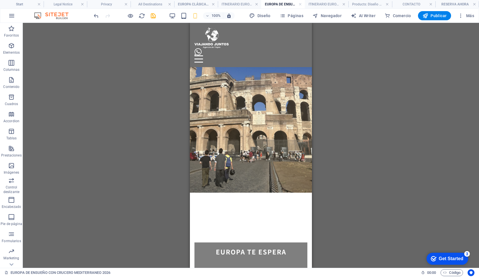
scroll to position [0, 0]
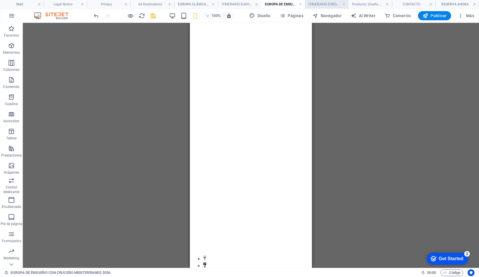
click at [318, 1] on h4 "ITINERARIO EUROPA DE ENSUEÑO CON CRUCERO MEDITERRANEO" at bounding box center [327, 4] width 44 height 6
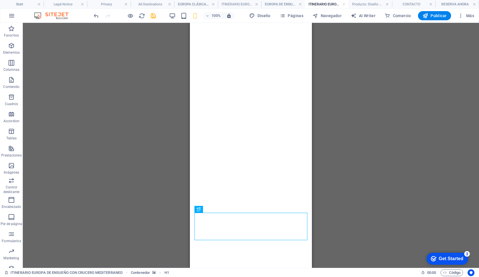
click at [281, 9] on div "100% Diseño Páginas Navegador AI Writer Comercio Publicar Más" at bounding box center [239, 16] width 479 height 14
click at [280, 5] on h4 "EUROPA DE ENSUEÑO CON CRUCERO MEDITERRANEO 2026" at bounding box center [283, 4] width 44 height 6
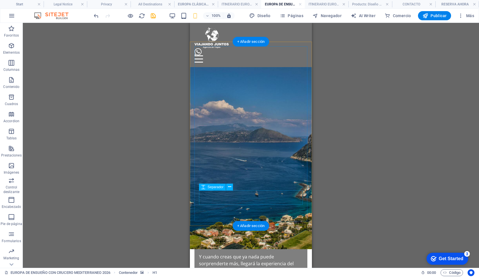
scroll to position [854, 0]
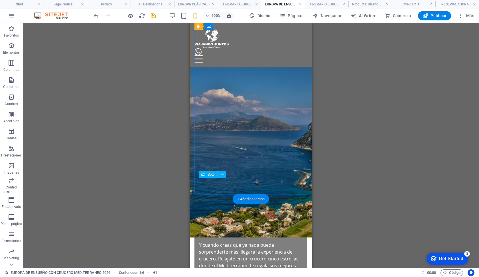
click at [224, 174] on button at bounding box center [222, 174] width 7 height 7
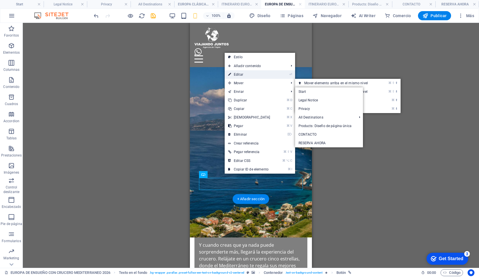
click at [239, 78] on link "⏎ Editar" at bounding box center [249, 74] width 49 height 9
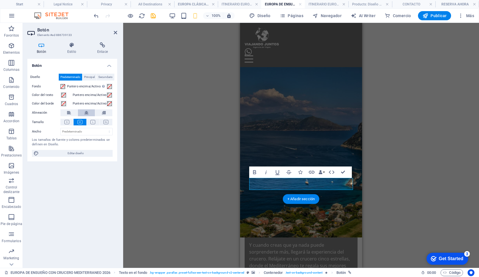
click at [87, 110] on icon at bounding box center [86, 112] width 4 height 7
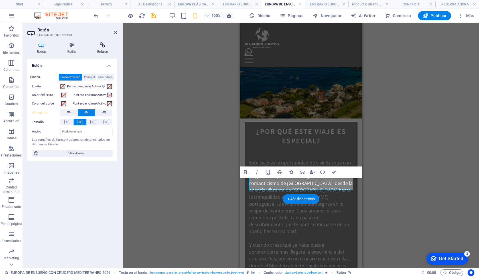
click at [102, 48] on h4 "Enlace" at bounding box center [102, 48] width 29 height 12
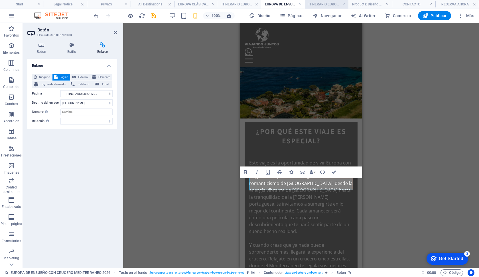
click at [325, 4] on h4 "ITINERARIO EUROPA DE ENSUEÑO CON CRUCERO MEDITERRANEO" at bounding box center [327, 4] width 44 height 6
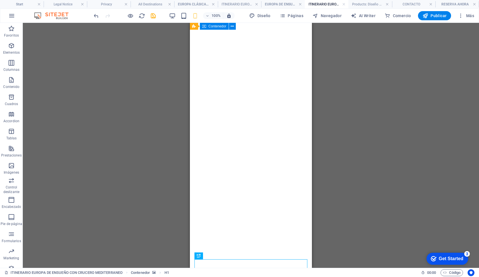
scroll to position [0, 0]
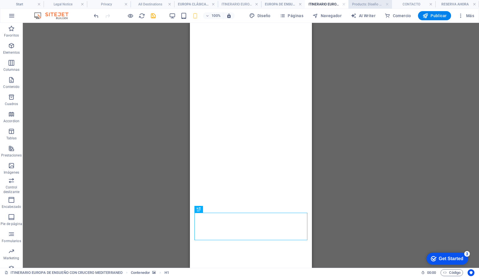
click at [358, 5] on h4 "Products: Diseño de página única" at bounding box center [371, 4] width 44 height 6
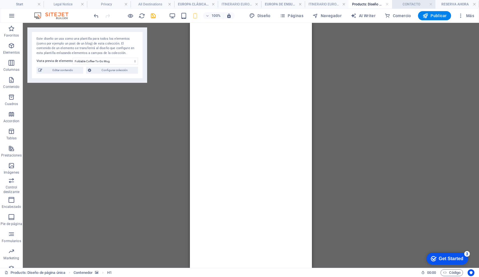
click at [412, 5] on h4 "CONTACTO" at bounding box center [414, 4] width 44 height 6
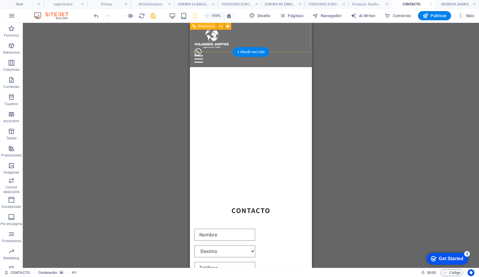
scroll to position [142, 0]
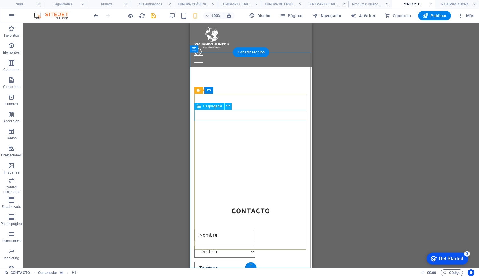
click div "Destino Maldivas [GEOGRAPHIC_DATA] [GEOGRAPHIC_DATA]"
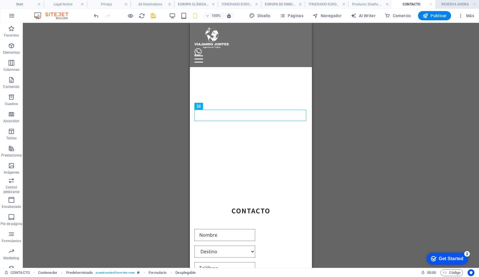
click at [463, 4] on h4 "RESERVA AHORA" at bounding box center [458, 4] width 44 height 6
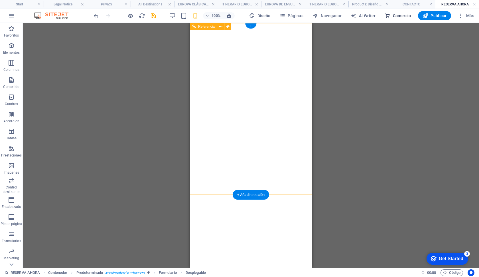
scroll to position [0, 0]
click at [21, 5] on h4 "Start" at bounding box center [22, 4] width 44 height 6
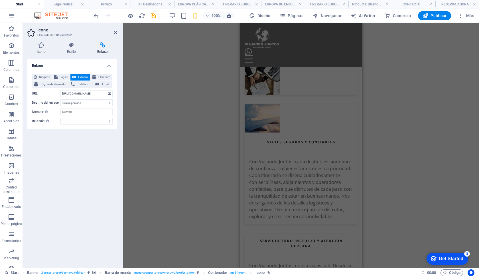
scroll to position [1441, 0]
click div "Destino Maldivas [GEOGRAPHIC_DATA] [GEOGRAPHIC_DATA]"
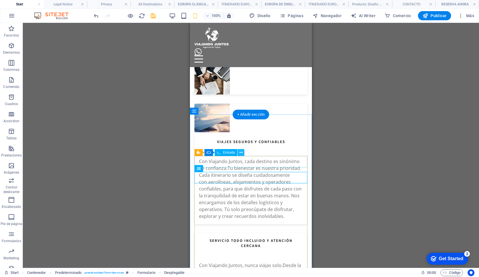
click at [243, 153] on button at bounding box center [241, 152] width 7 height 7
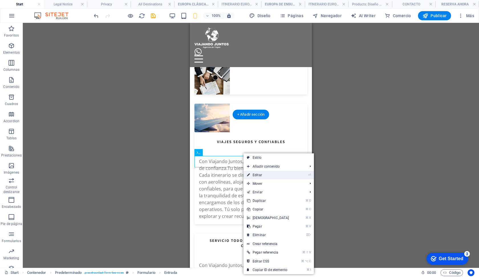
click at [252, 175] on link "⏎ Editar" at bounding box center [268, 175] width 49 height 9
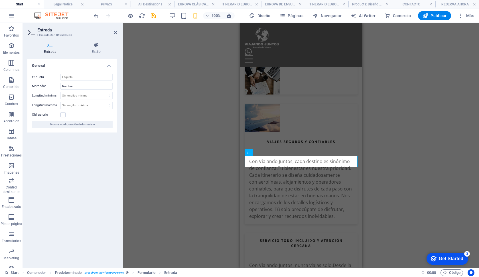
click div "Destino Maldivas [GEOGRAPHIC_DATA] [GEOGRAPHIC_DATA]"
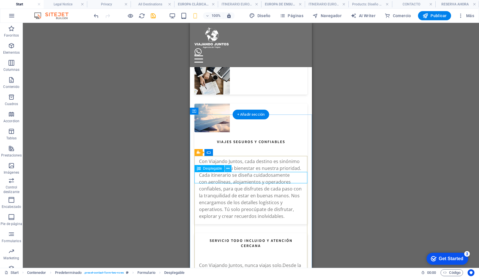
click at [228, 167] on icon at bounding box center [227, 168] width 3 height 6
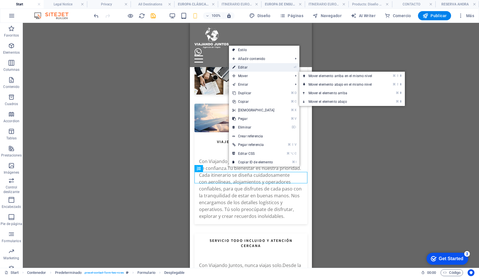
click at [247, 67] on link "⏎ Editar" at bounding box center [253, 67] width 49 height 9
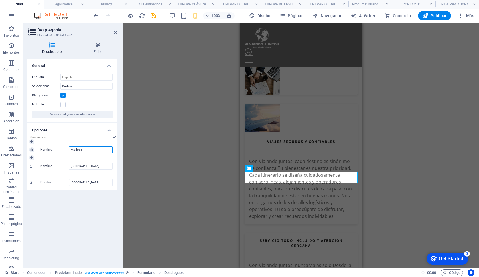
click at [80, 152] on input "Maldivas" at bounding box center [91, 149] width 44 height 7
drag, startPoint x: 86, startPoint y: 151, endPoint x: 40, endPoint y: 150, distance: 45.9
click at [40, 150] on div "Nombre Maldivas" at bounding box center [76, 150] width 81 height 16
type input "EUROPA CLASICO"
drag, startPoint x: 90, startPoint y: 164, endPoint x: 44, endPoint y: 162, distance: 46.3
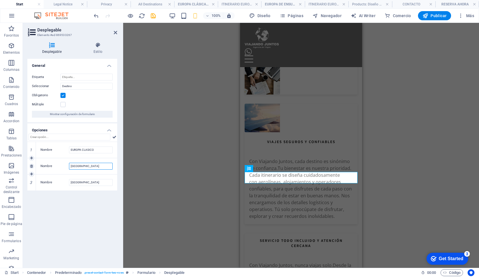
click at [44, 162] on div "Nombre Antártida" at bounding box center [76, 166] width 81 height 16
type input "EUROPA CLASICO + crucero"
click at [86, 150] on input "EUROPA CLASICO" at bounding box center [91, 149] width 44 height 7
click at [92, 150] on input "EUROPA CLASICO" at bounding box center [91, 149] width 44 height 7
click at [96, 150] on input "EUROPA CLASICO" at bounding box center [91, 149] width 44 height 7
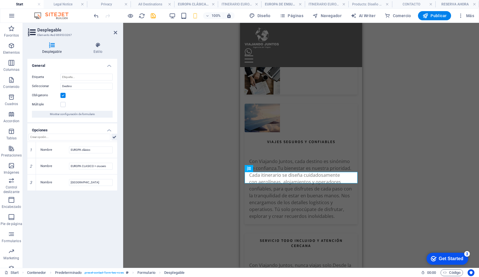
click at [116, 138] on icon at bounding box center [114, 136] width 4 height 7
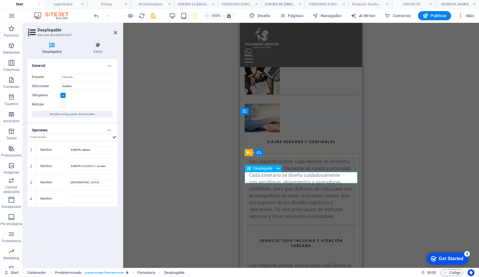
click div "Destino EUROPA clásico EUROPA CLASICO + crucero China"
click at [113, 218] on div "General Etiqueta Seleccionar Destino Obligatorio Múltiple Mostrar configuración…" at bounding box center [72, 161] width 90 height 204
click at [151, 217] on div "H1 Contenedor Contenedor Banner Barra de menús Menú Banner Logo Texto Predeterm…" at bounding box center [301, 145] width 356 height 245
click div "Destino EUROPA clásico EUROPA CLASICO + crucero China"
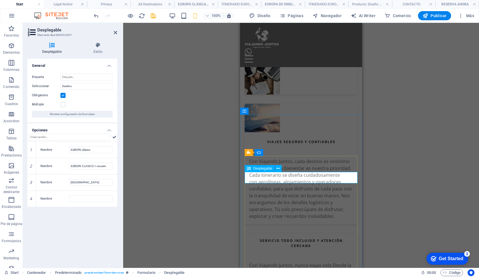
click div "Destino EUROPA clásico EUROPA CLASICO + crucero China"
click at [195, 207] on div "H1 Contenedor Contenedor Banner Barra de menús Menú Banner Logo Texto Predeterm…" at bounding box center [301, 145] width 356 height 245
drag, startPoint x: 103, startPoint y: 147, endPoint x: 84, endPoint y: 147, distance: 19.1
click at [84, 147] on input "EUROPA clásico" at bounding box center [91, 149] width 44 height 7
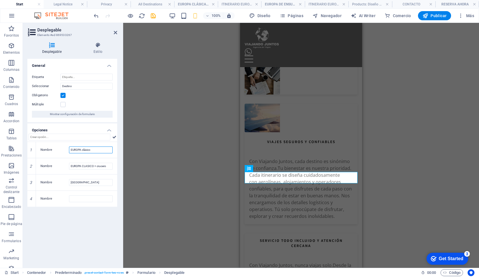
drag, startPoint x: 83, startPoint y: 148, endPoint x: 140, endPoint y: 148, distance: 57.6
click at [138, 148] on div "Desplegable Elemento #ed-869533267 Desplegable Estilo General Etiqueta Seleccio…" at bounding box center [251, 145] width 456 height 245
type input "EUROPA CLÁSICO"
drag, startPoint x: 337, startPoint y: 188, endPoint x: 332, endPoint y: 156, distance: 32.4
click at [96, 163] on input "EUROPA CLASICO + crucero" at bounding box center [91, 166] width 44 height 7
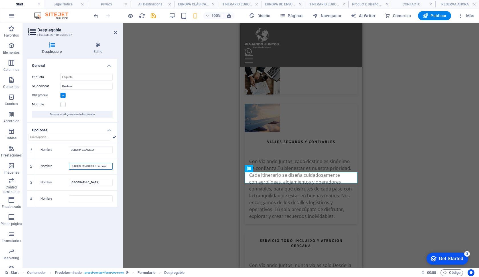
drag, startPoint x: 97, startPoint y: 165, endPoint x: 172, endPoint y: 170, distance: 75.2
click at [172, 170] on div "Desplegable Elemento #ed-869533267 Desplegable Estilo General Etiqueta Seleccio…" at bounding box center [251, 145] width 456 height 245
click at [88, 165] on input "EUROPA CLASICO + CRUCERO" at bounding box center [91, 166] width 44 height 7
type input "EUROPA CLÁSICO + CRUCERO"
click at [79, 185] on div "Nombre China" at bounding box center [76, 182] width 81 height 16
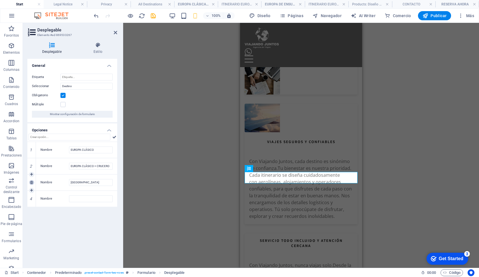
click at [32, 182] on icon at bounding box center [31, 182] width 3 height 3
click at [32, 181] on icon at bounding box center [31, 182] width 3 height 3
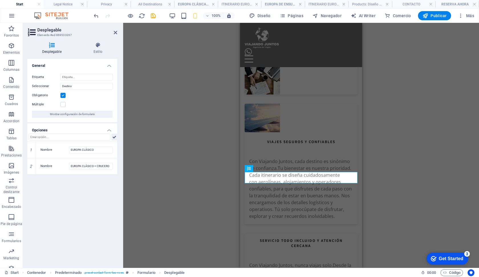
click at [114, 136] on icon at bounding box center [114, 136] width 4 height 7
click at [32, 184] on link at bounding box center [31, 182] width 5 height 5
click at [116, 33] on icon at bounding box center [115, 32] width 3 height 5
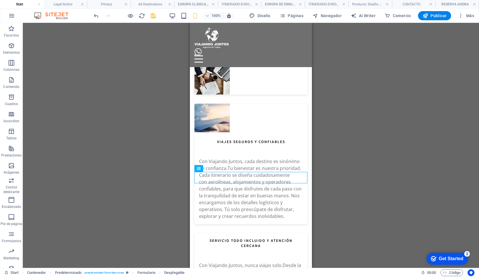
click at [151, 146] on div "H1 Contenedor Contenedor Banner Barra de menús Menú Banner Logo Texto Predeterm…" at bounding box center [251, 145] width 456 height 245
click div "Destino EUROPA CLÁSICO EUROPA CLÁSICO + CRUCERO"
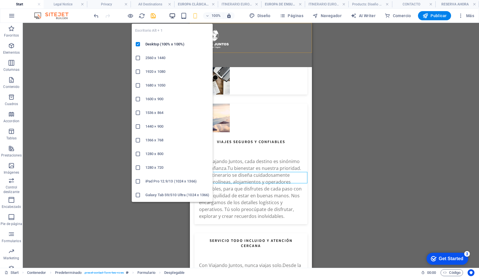
click at [176, 13] on icon "button" at bounding box center [172, 16] width 7 height 7
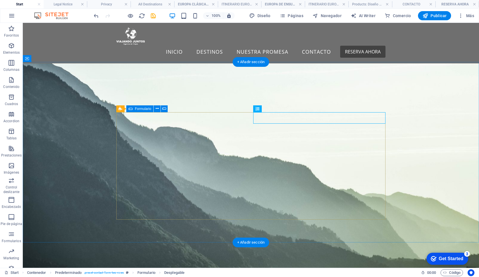
scroll to position [1033, 0]
click div "Destino EUROPA CLÁSICO EUROPA CLÁSICO + CRUCERO"
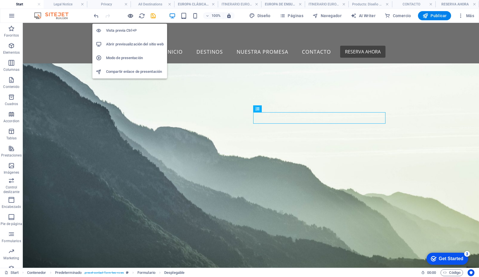
click at [128, 15] on icon "button" at bounding box center [130, 16] width 7 height 7
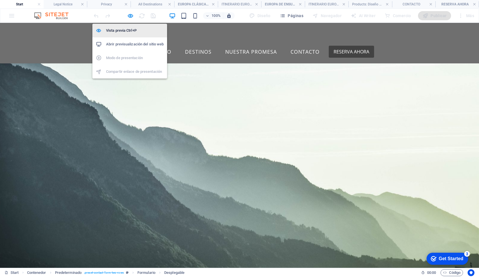
click at [124, 30] on h6 "Vista previa Ctrl+P" at bounding box center [135, 30] width 58 height 7
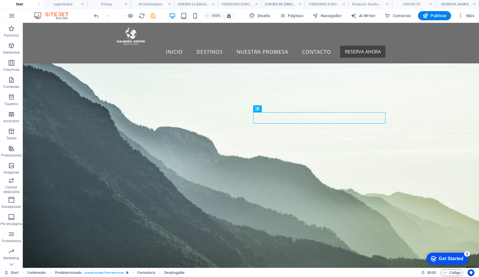
click at [131, 12] on div at bounding box center [125, 15] width 64 height 9
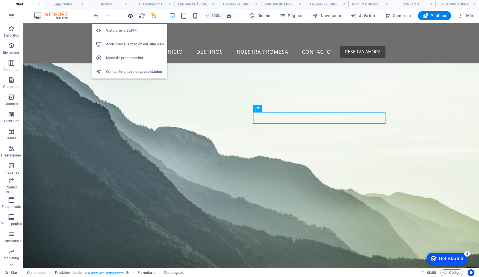
click at [131, 14] on icon "button" at bounding box center [130, 16] width 7 height 7
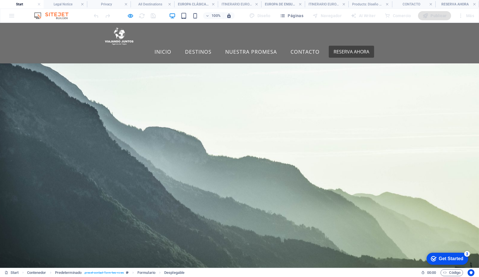
click at [185, 18] on icon "button" at bounding box center [184, 16] width 7 height 7
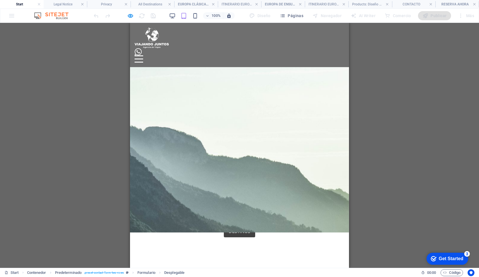
click form "Destino EUROPA CLÁSICO EUROPA CLÁSICO + CRUCERO He leído y entiendo la política…"
click at [198, 15] on icon "button" at bounding box center [195, 16] width 7 height 7
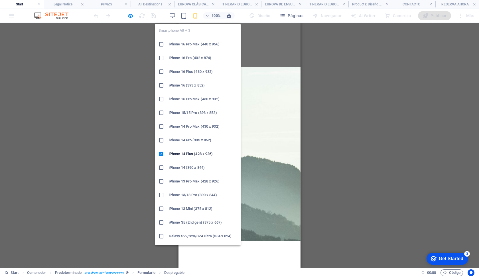
scroll to position [1474, 0]
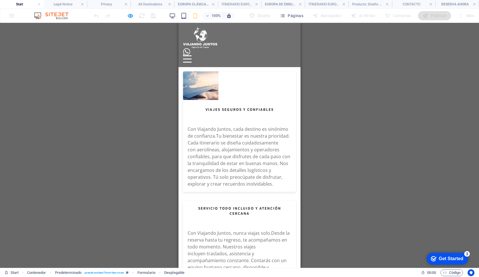
click form "Destino EUROPA CLÁSICO EUROPA CLÁSICO + CRUCERO He leído y entiendo la política…"
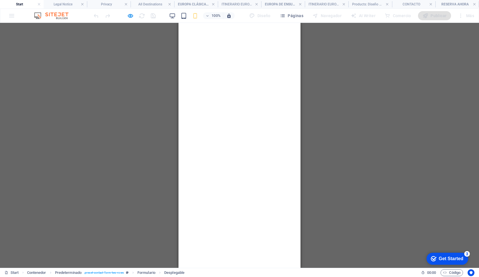
scroll to position [0, 0]
drag, startPoint x: 67, startPoint y: 2, endPoint x: 130, endPoint y: 16, distance: 64.0
click at [130, 16] on icon "button" at bounding box center [130, 16] width 7 height 7
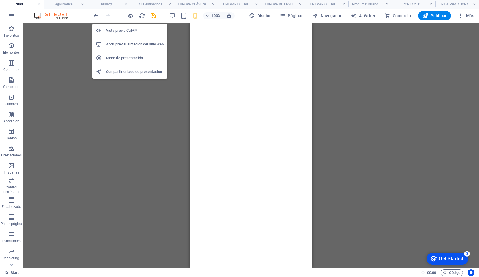
click at [127, 28] on h6 "Vista previa Ctrl+P" at bounding box center [135, 30] width 58 height 7
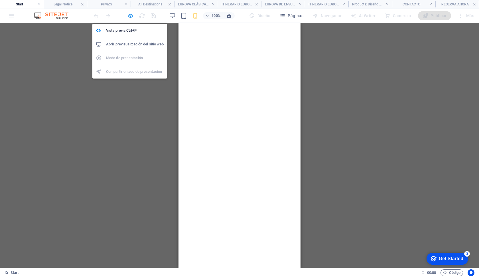
click at [131, 17] on icon "button" at bounding box center [130, 16] width 7 height 7
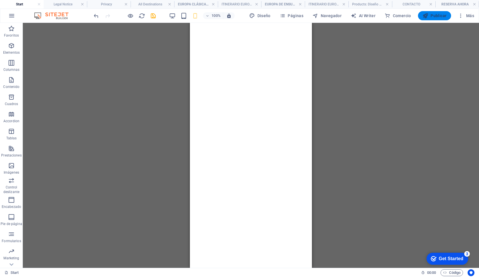
click at [428, 17] on icon "button" at bounding box center [426, 16] width 6 height 6
